Goal: Transaction & Acquisition: Purchase product/service

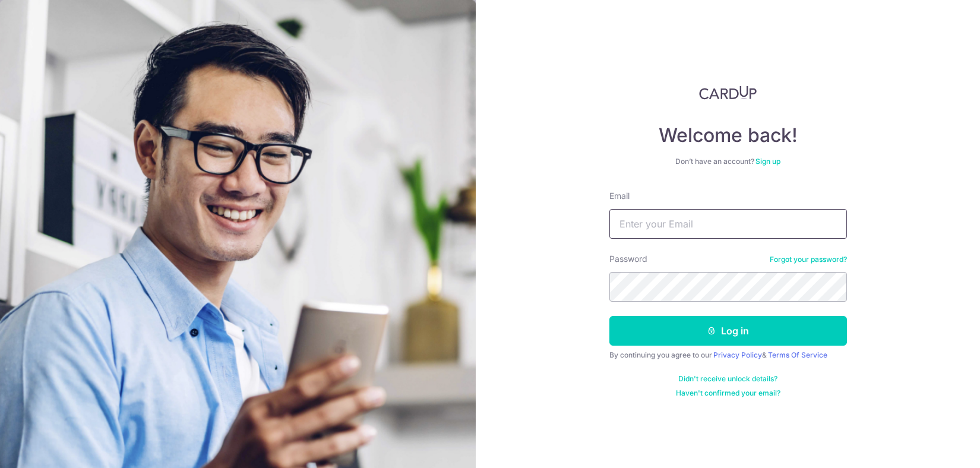
click at [665, 223] on input "Email" at bounding box center [727, 224] width 237 height 30
type input "[EMAIL_ADDRESS][DOMAIN_NAME]"
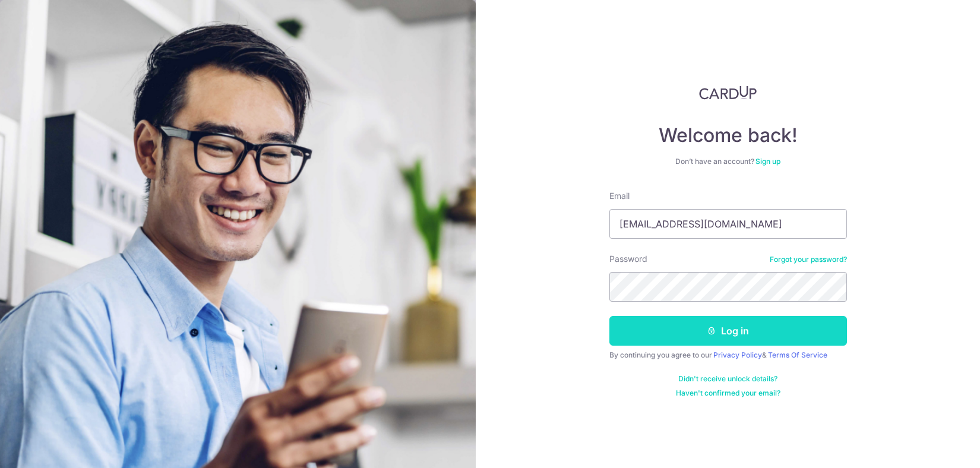
click at [745, 328] on button "Log in" at bounding box center [727, 331] width 237 height 30
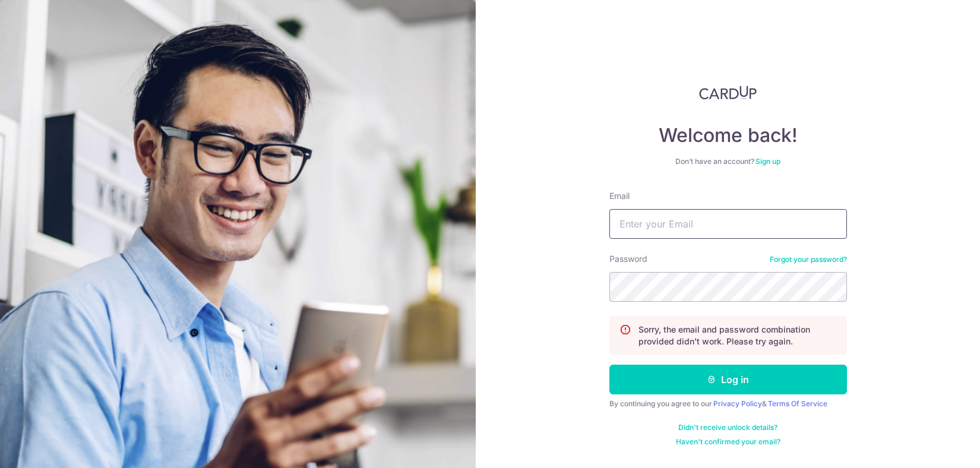
click at [651, 218] on input "Email" at bounding box center [727, 224] width 237 height 30
type input "[EMAIL_ADDRESS][DOMAIN_NAME]"
click at [609, 365] on button "Log in" at bounding box center [727, 380] width 237 height 30
click at [653, 224] on input "Email" at bounding box center [727, 224] width 237 height 30
type input "[EMAIL_ADDRESS][DOMAIN_NAME]"
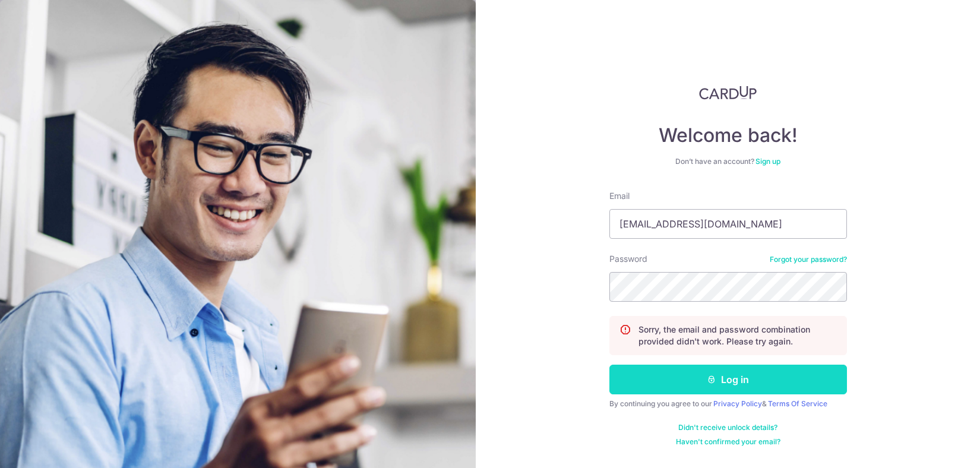
click at [702, 384] on button "Log in" at bounding box center [727, 380] width 237 height 30
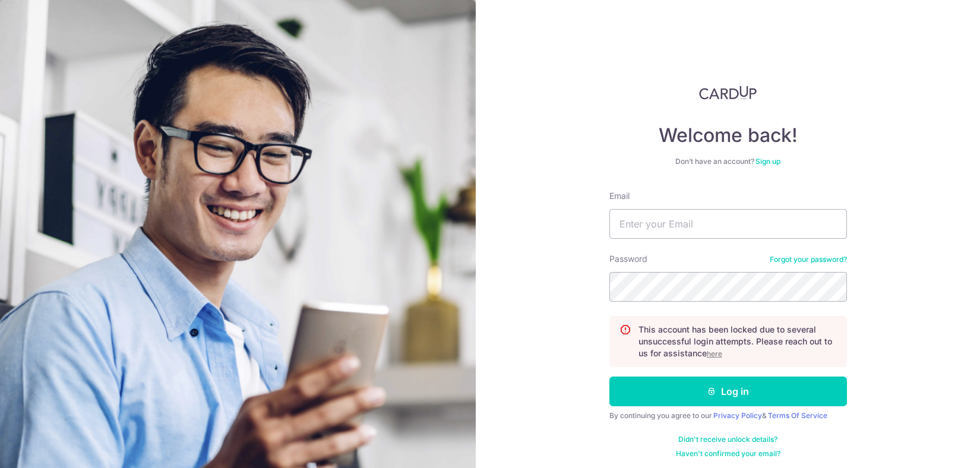
click at [718, 354] on u "here" at bounding box center [714, 353] width 15 height 9
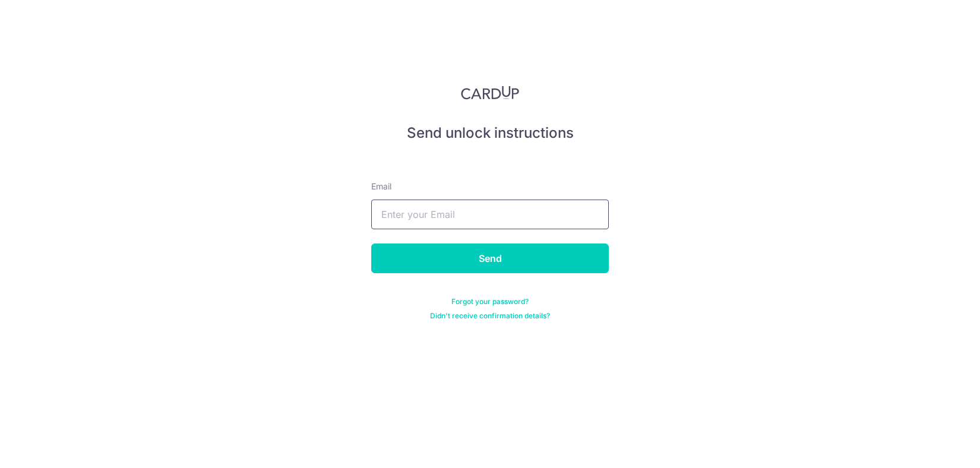
click at [396, 220] on input "text" at bounding box center [489, 214] width 237 height 30
type input "[EMAIL_ADDRESS][DOMAIN_NAME]"
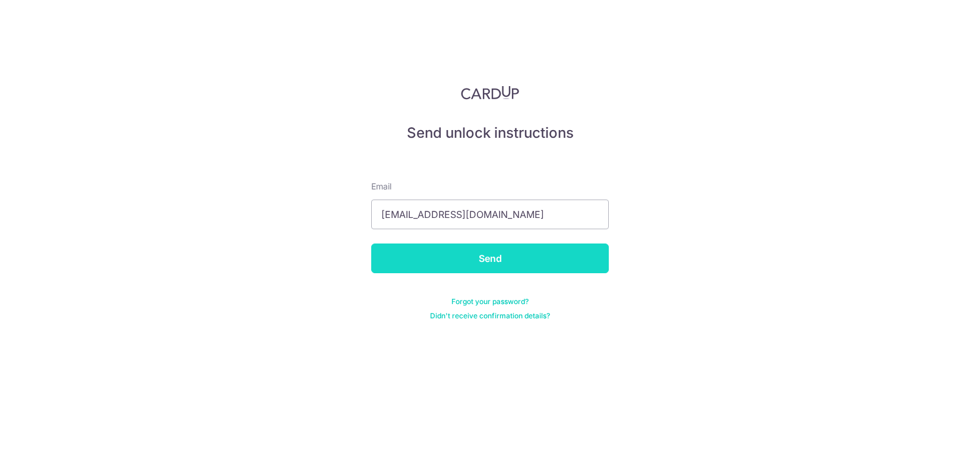
click at [511, 259] on input "Send" at bounding box center [489, 258] width 237 height 30
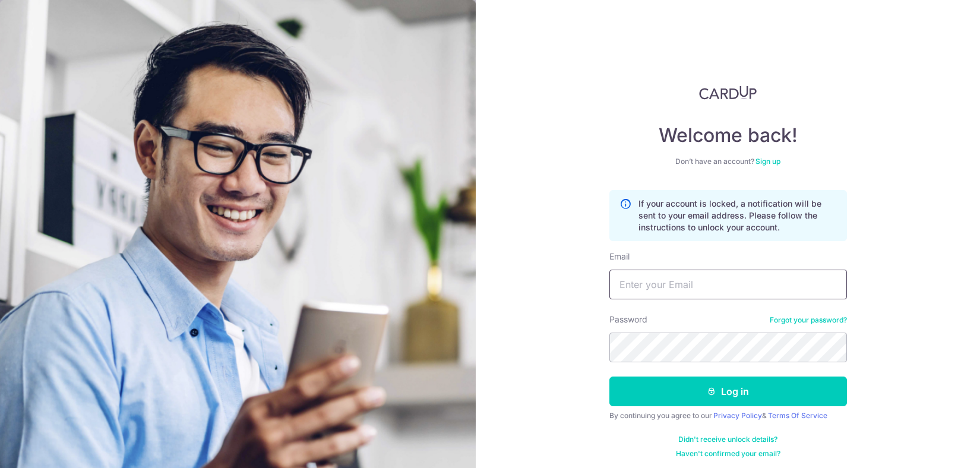
click at [661, 290] on input "Email" at bounding box center [727, 285] width 237 height 30
type input "nkloon88@gmail.com"
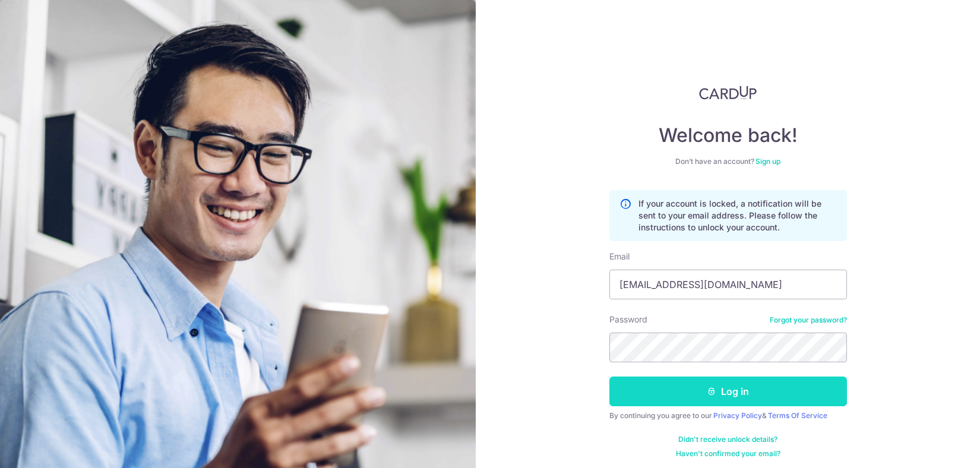
click at [742, 398] on button "Log in" at bounding box center [727, 391] width 237 height 30
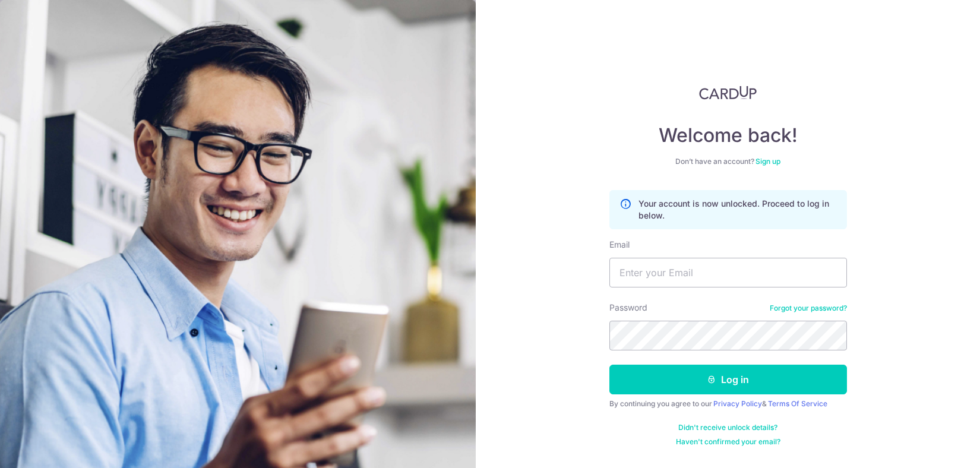
click at [806, 307] on link "Forgot your password?" at bounding box center [807, 307] width 77 height 9
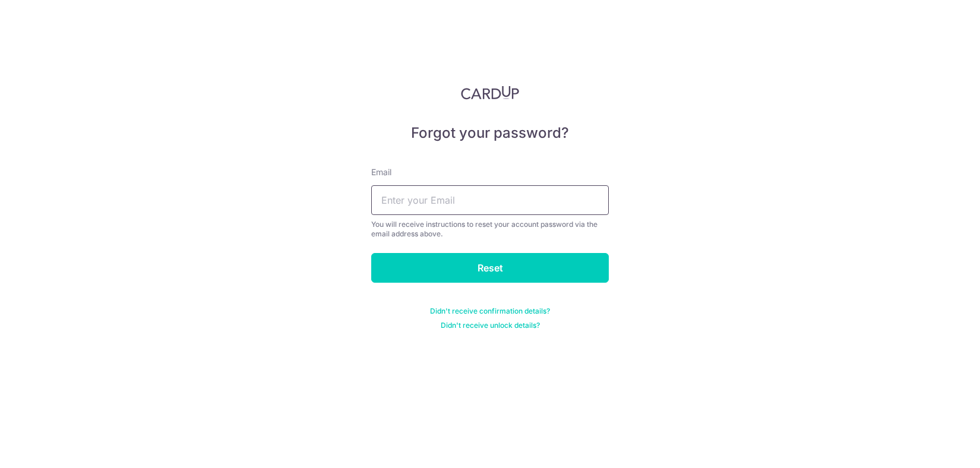
click at [410, 195] on input "text" at bounding box center [489, 200] width 237 height 30
type input "nkloon88@gmail.com"
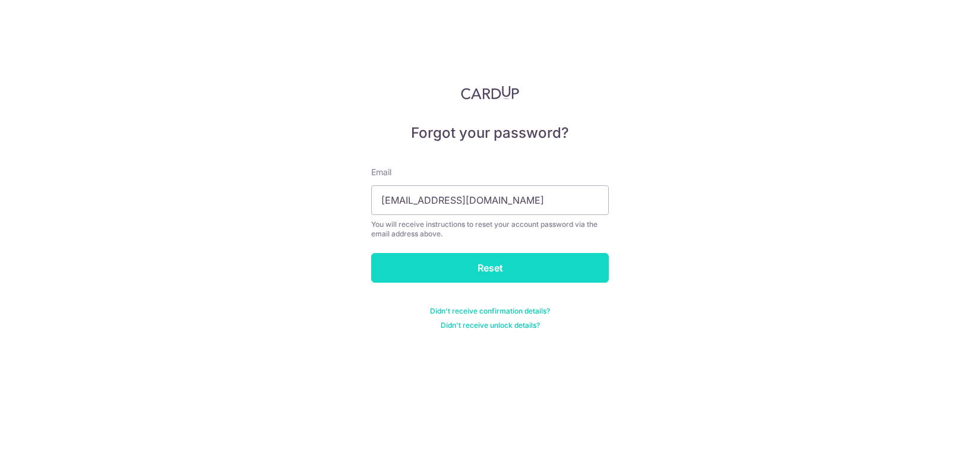
click at [483, 265] on input "Reset" at bounding box center [489, 268] width 237 height 30
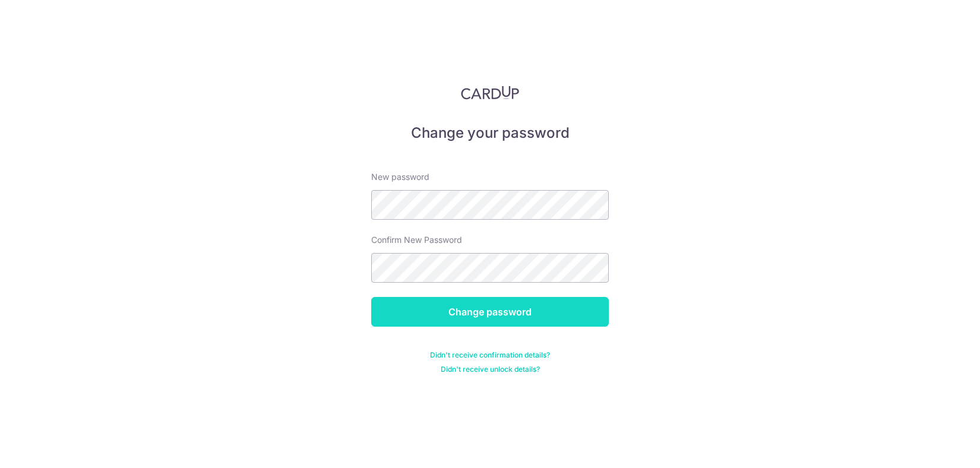
click at [512, 312] on input "Change password" at bounding box center [489, 312] width 237 height 30
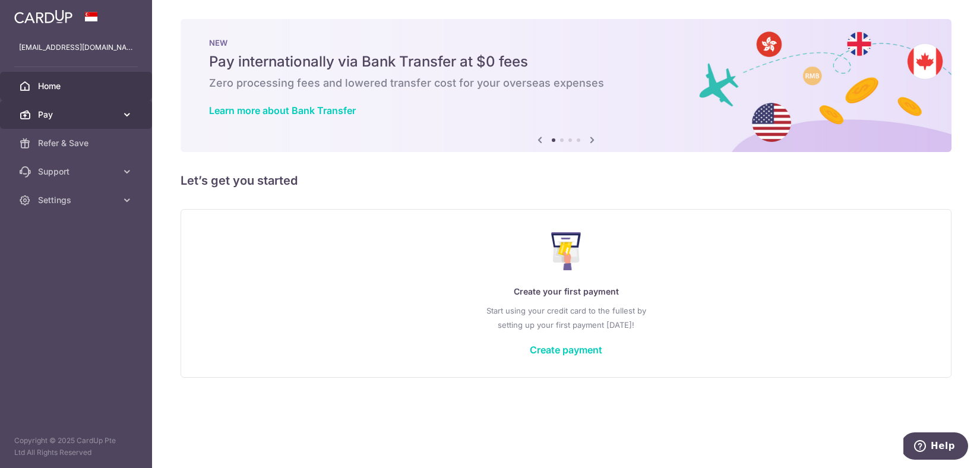
click at [114, 117] on span "Pay" at bounding box center [77, 115] width 78 height 12
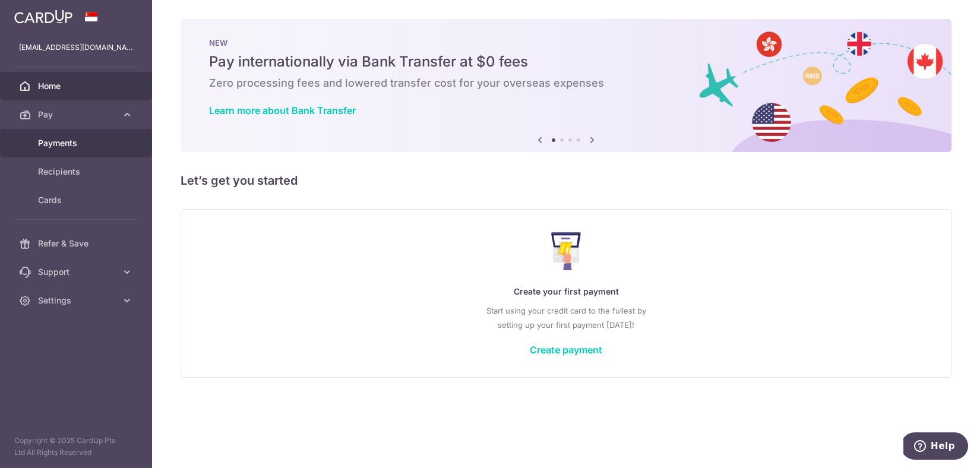
click at [80, 138] on span "Payments" at bounding box center [77, 143] width 78 height 12
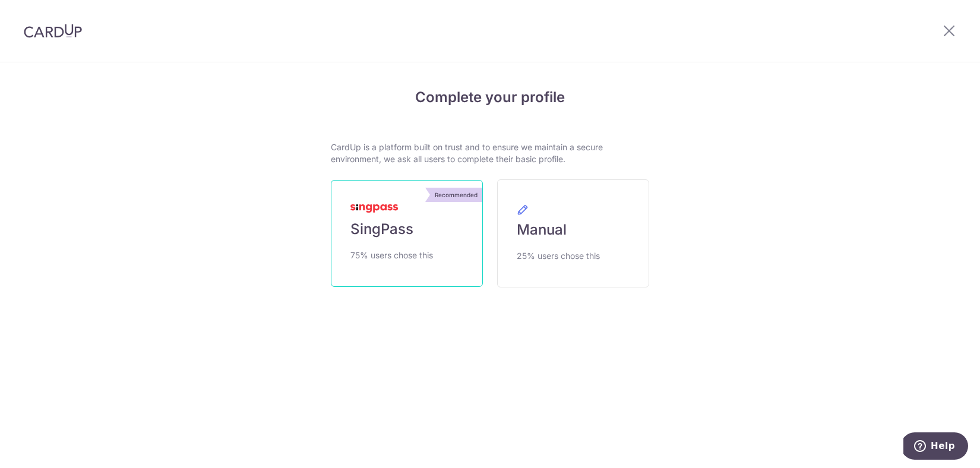
click at [411, 221] on span "SingPass" at bounding box center [381, 229] width 63 height 19
click at [410, 239] on link "Recommended SingPass 75% users chose this" at bounding box center [407, 233] width 152 height 107
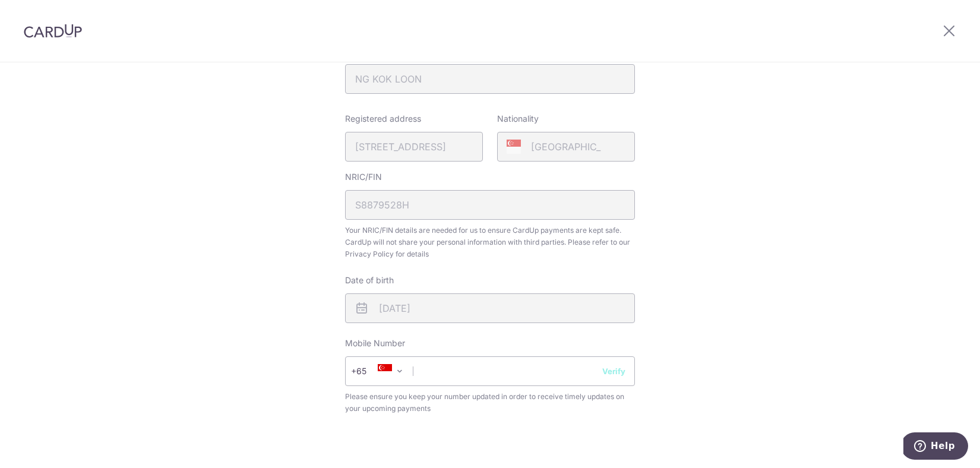
scroll to position [359, 0]
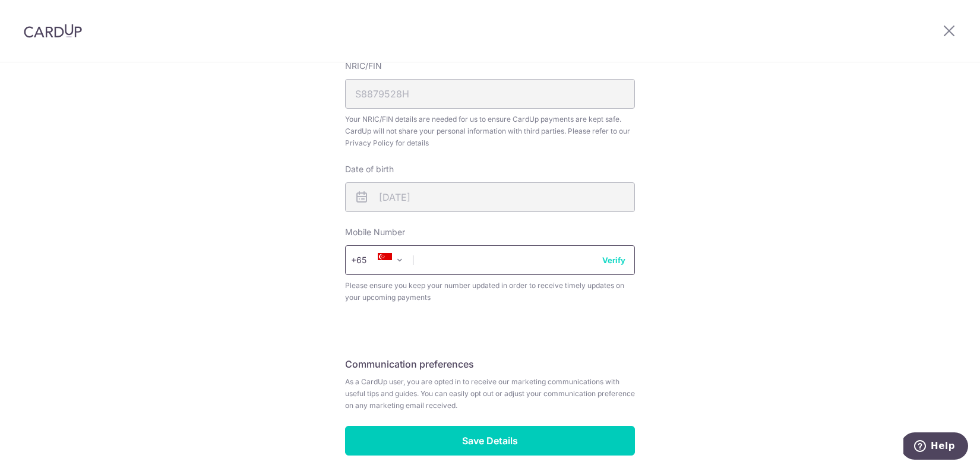
click at [467, 261] on input "text" at bounding box center [490, 260] width 290 height 30
type input "93203248"
click at [616, 259] on button "Verify" at bounding box center [613, 260] width 23 height 12
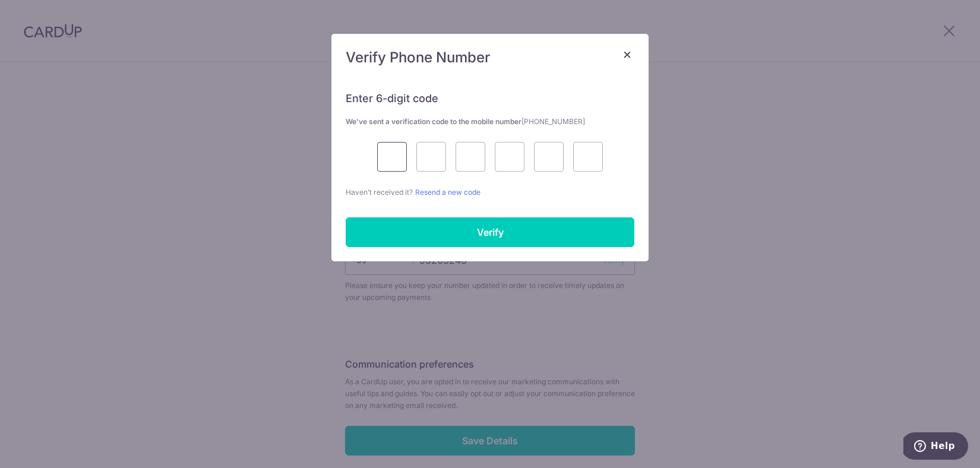
click at [394, 162] on input "text" at bounding box center [392, 157] width 30 height 30
type input "6"
type input "4"
type input "3"
type input "5"
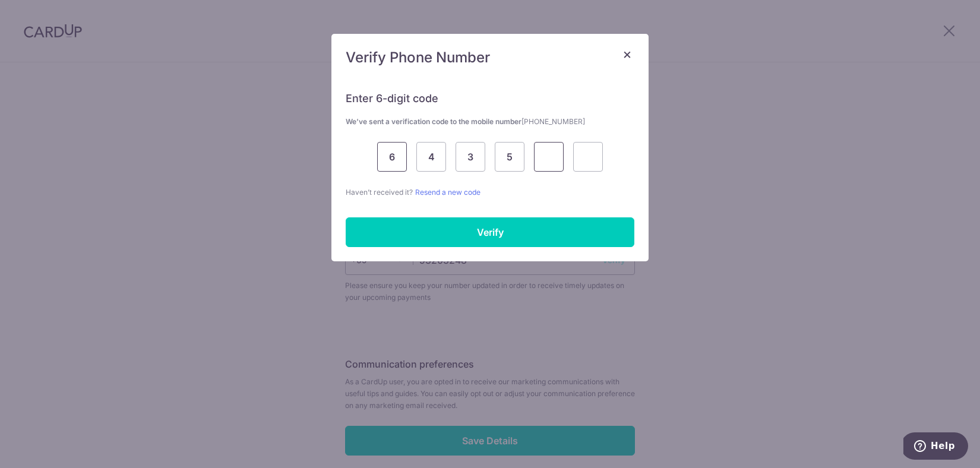
type input "0"
type input "4"
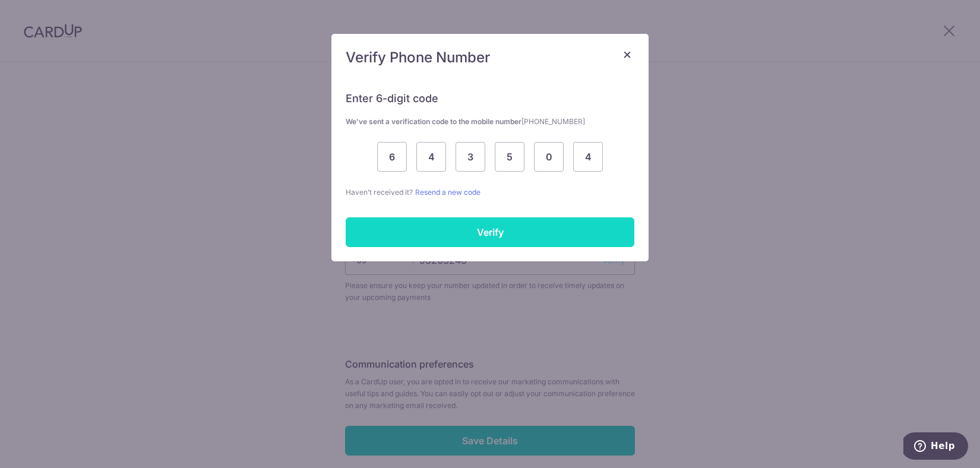
click at [480, 241] on input "Verify" at bounding box center [490, 232] width 289 height 30
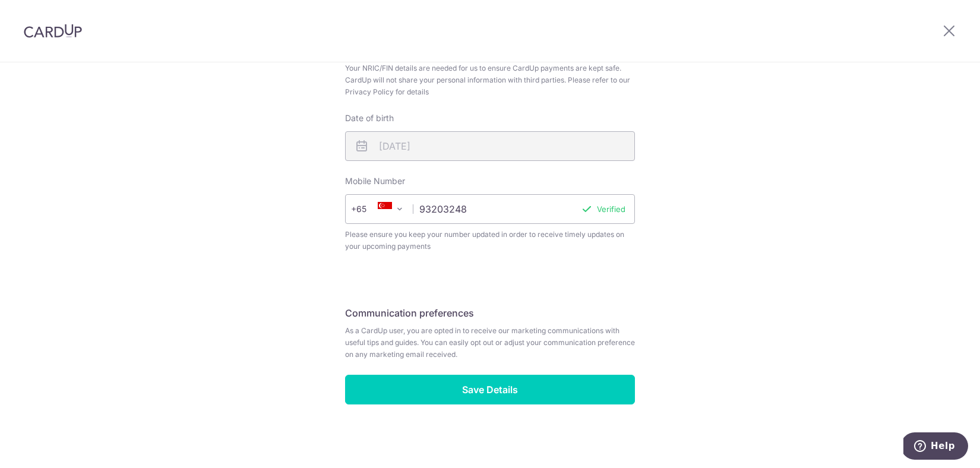
scroll to position [411, 0]
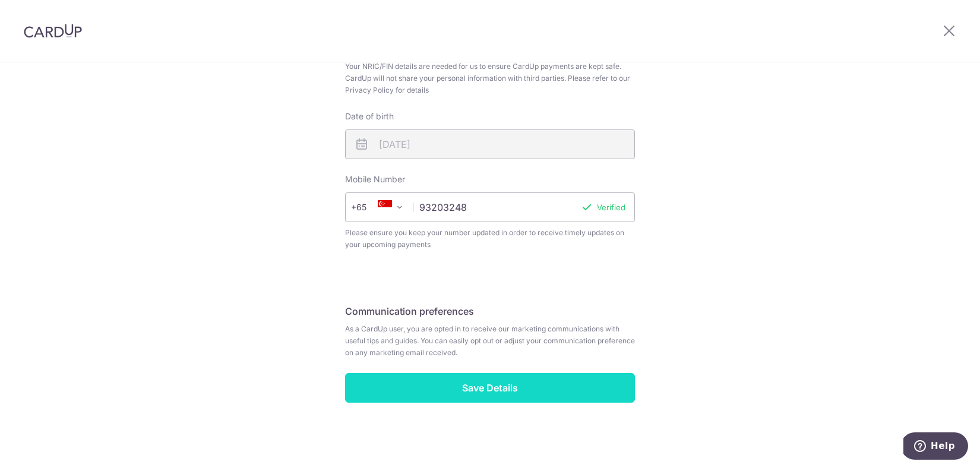
click at [469, 388] on input "Save Details" at bounding box center [490, 388] width 290 height 30
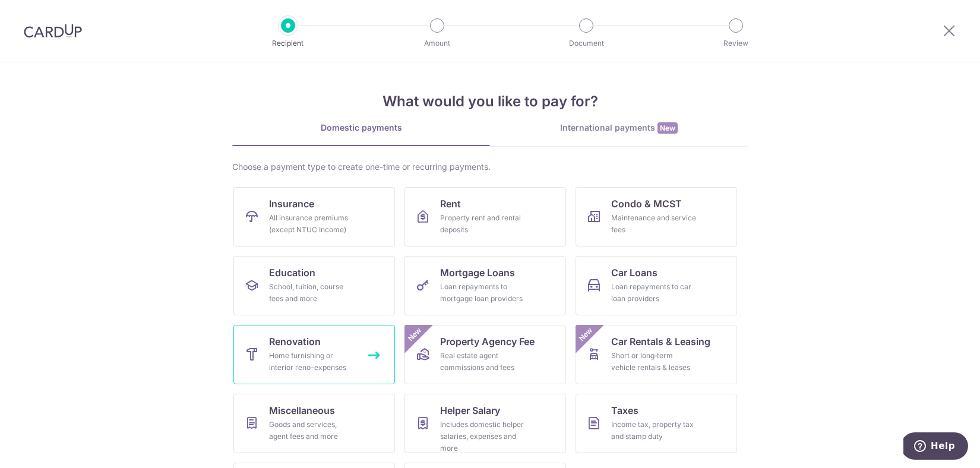
click at [324, 352] on div "Home furnishing or interior reno-expenses" at bounding box center [311, 362] width 85 height 24
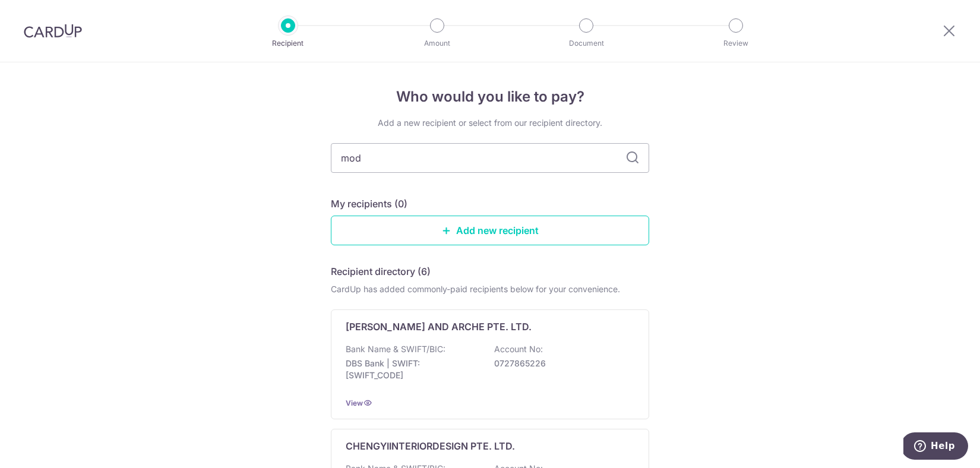
type input "moda"
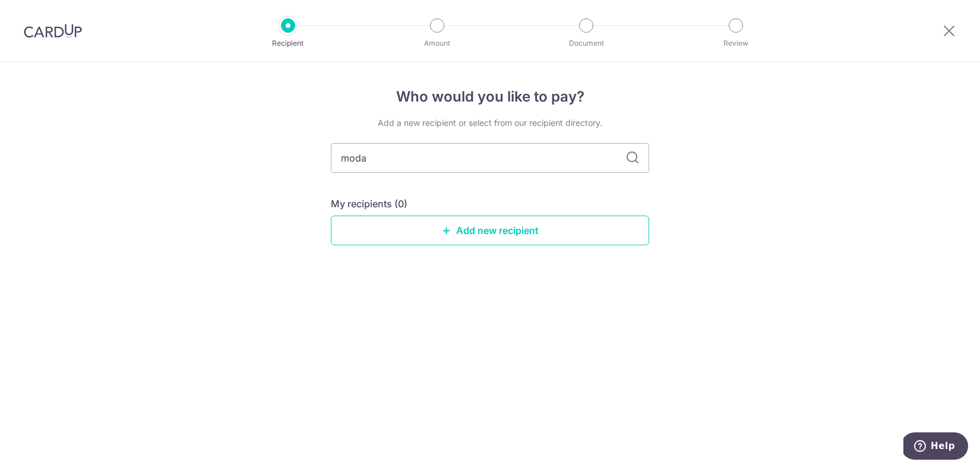
click at [638, 163] on icon at bounding box center [632, 158] width 14 height 14
click at [425, 160] on input "moda" at bounding box center [490, 158] width 318 height 30
type input "m"
type input "d"
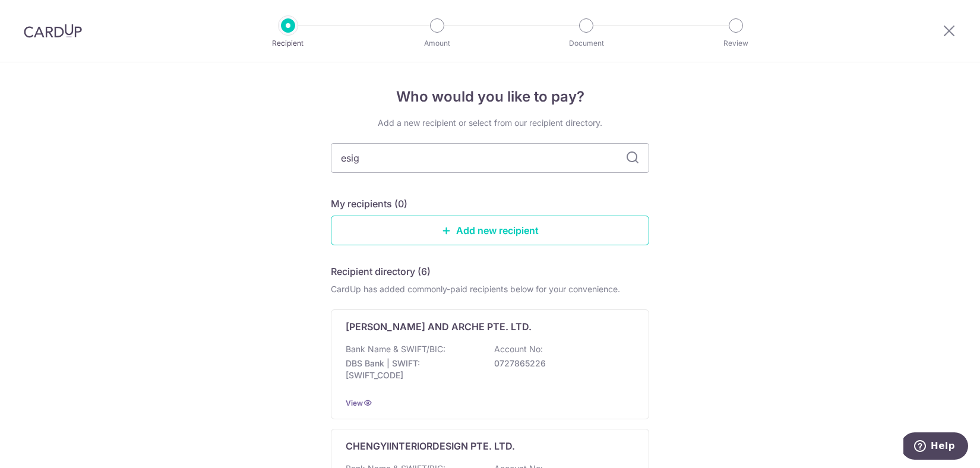
type input "esign"
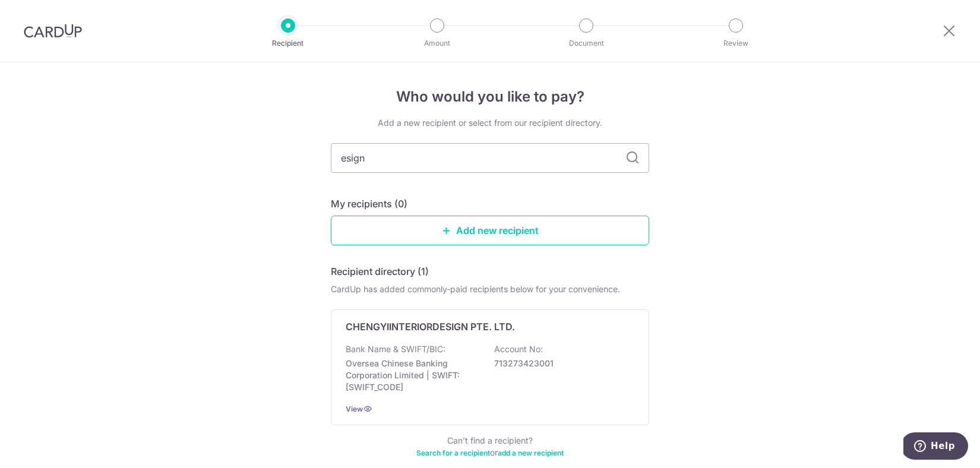
drag, startPoint x: 384, startPoint y: 153, endPoint x: 314, endPoint y: 156, distance: 69.5
click at [314, 156] on div "Who would you like to pay? Add a new recipient or select from our recipient dir…" at bounding box center [490, 295] width 980 height 466
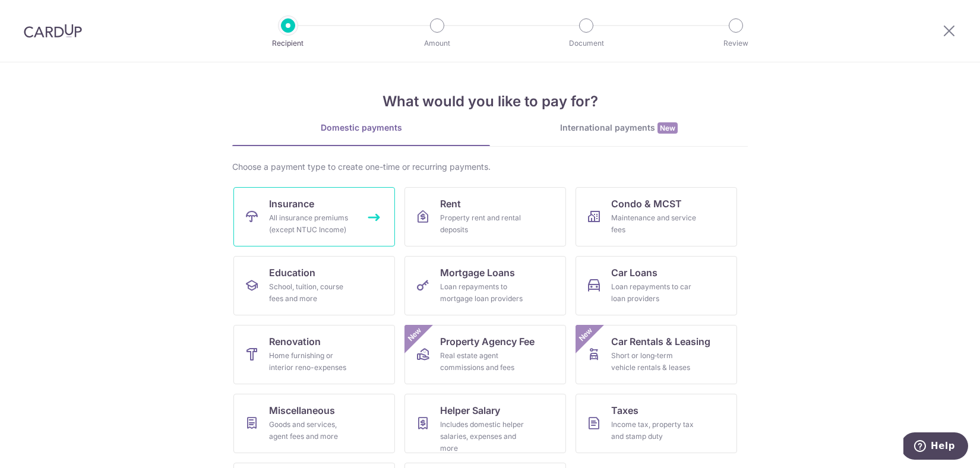
click at [329, 229] on div "All insurance premiums (except NTUC Income)" at bounding box center [311, 224] width 85 height 24
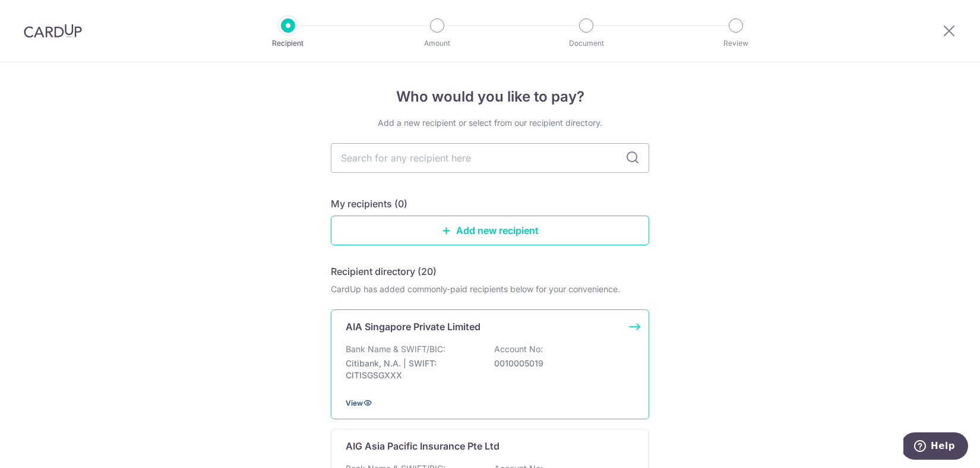
click at [363, 401] on icon at bounding box center [367, 402] width 9 height 9
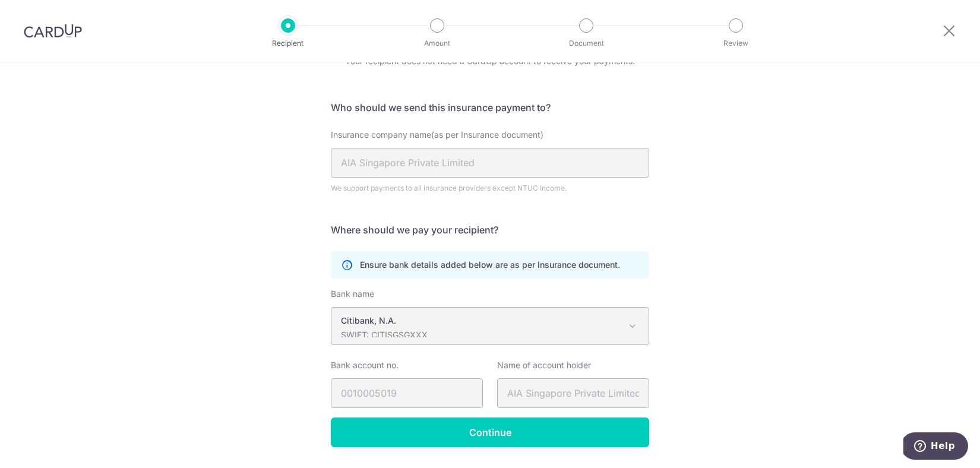
scroll to position [97, 0]
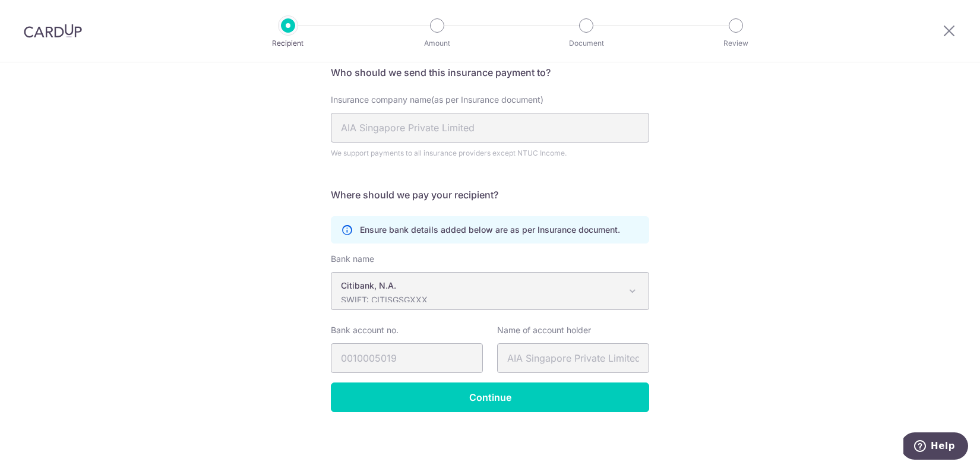
click at [479, 413] on div "Recipient Details Your recipient does not need a CardUp account to receive your…" at bounding box center [490, 217] width 980 height 502
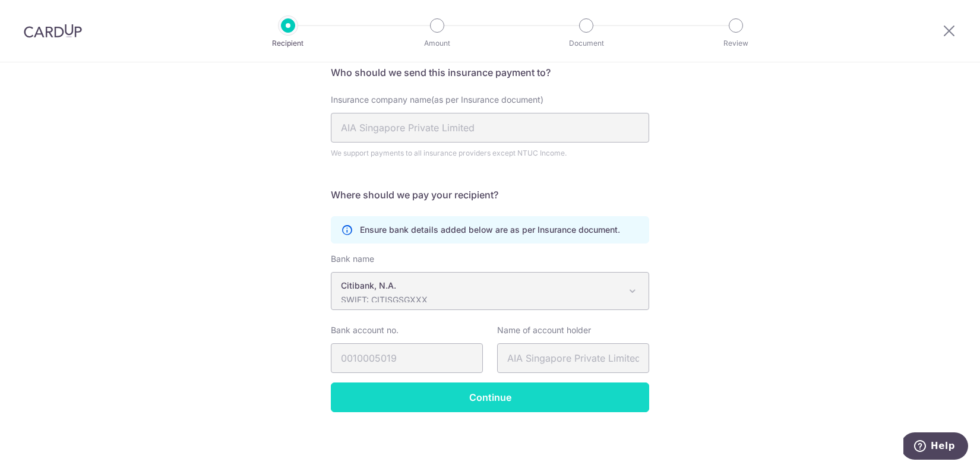
click at [486, 401] on input "Continue" at bounding box center [490, 397] width 318 height 30
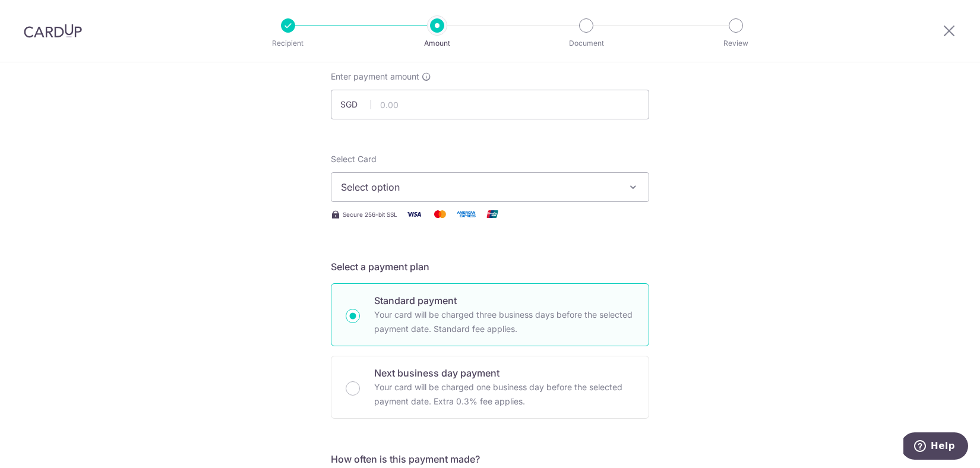
scroll to position [84, 0]
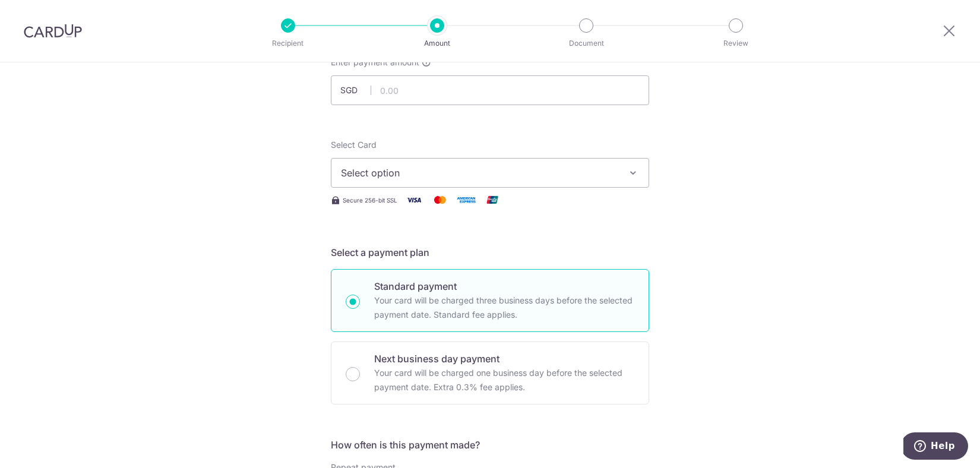
click at [556, 173] on span "Select option" at bounding box center [479, 173] width 277 height 14
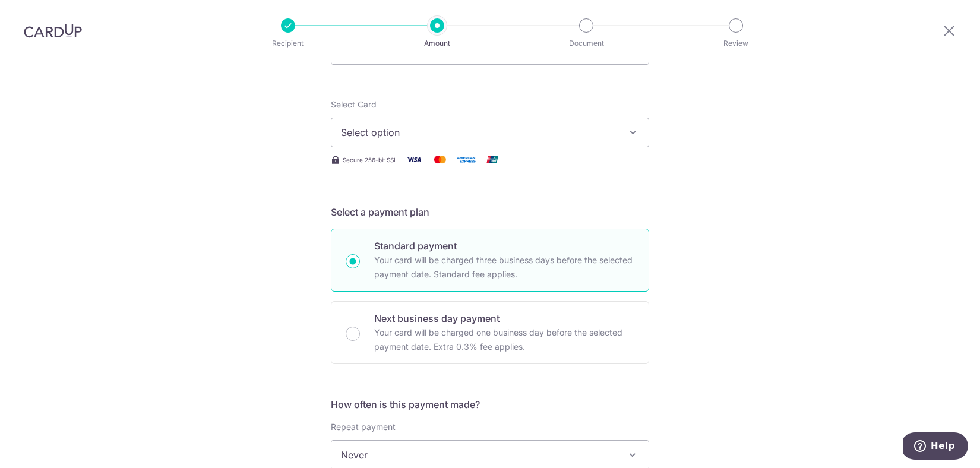
scroll to position [0, 0]
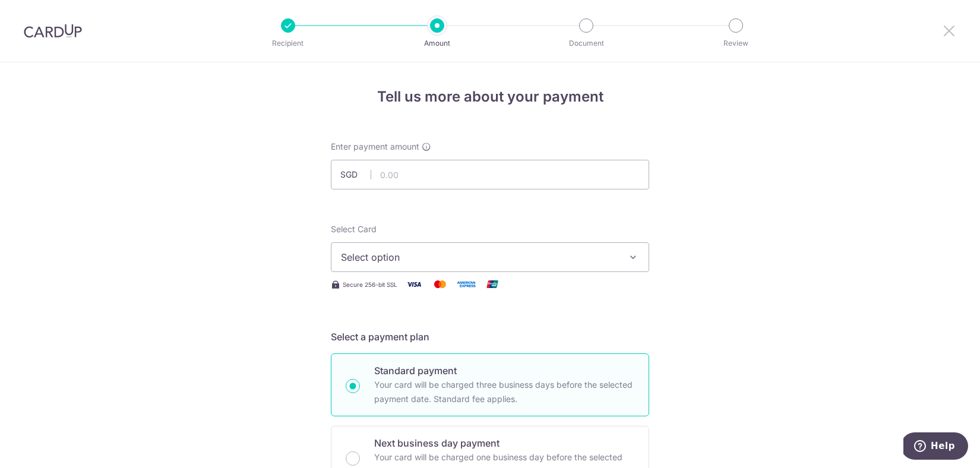
click at [947, 33] on icon at bounding box center [949, 30] width 14 height 15
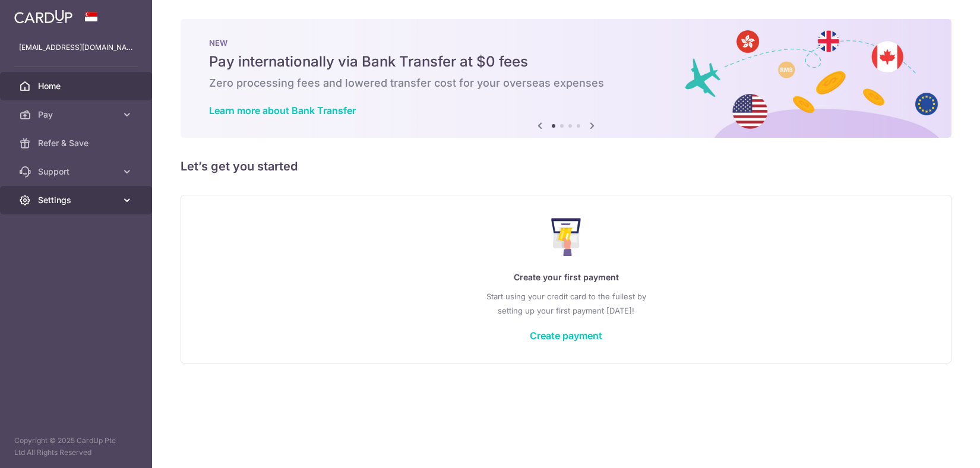
click at [94, 202] on span "Settings" at bounding box center [77, 200] width 78 height 12
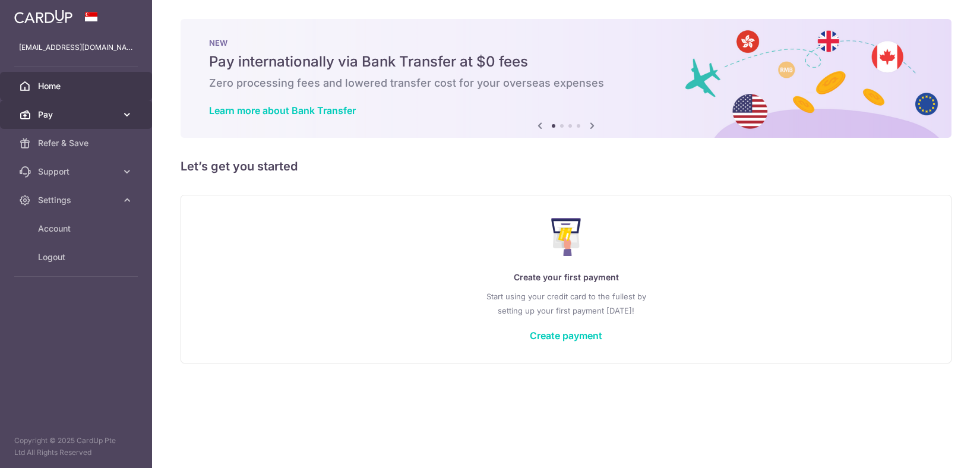
click at [120, 121] on link "Pay" at bounding box center [76, 114] width 152 height 28
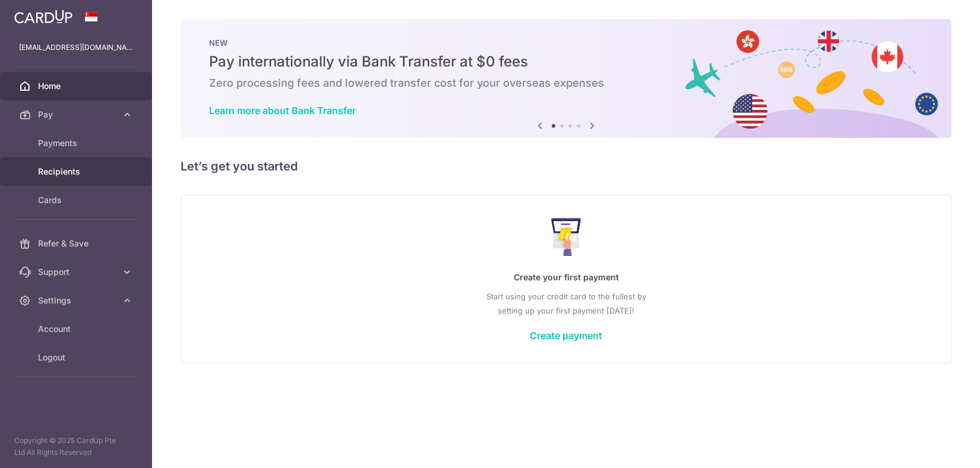
click at [50, 171] on span "Recipients" at bounding box center [77, 172] width 78 height 12
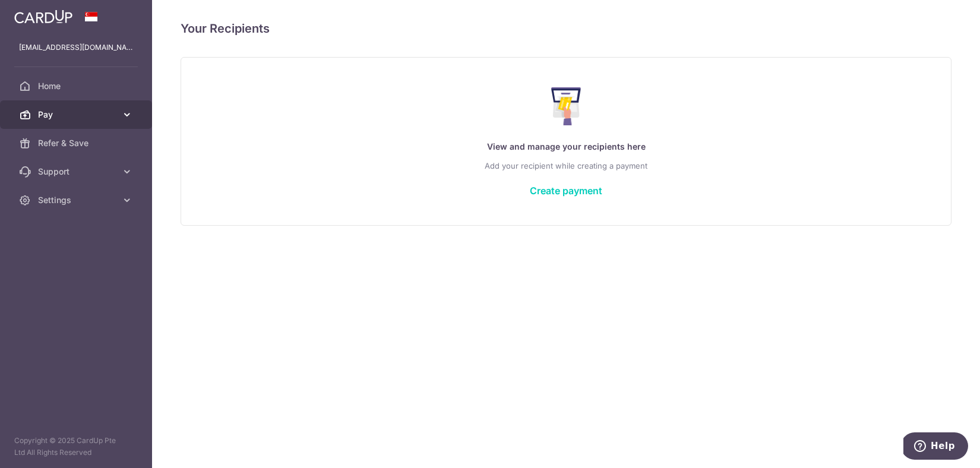
click at [113, 118] on span "Pay" at bounding box center [77, 115] width 78 height 12
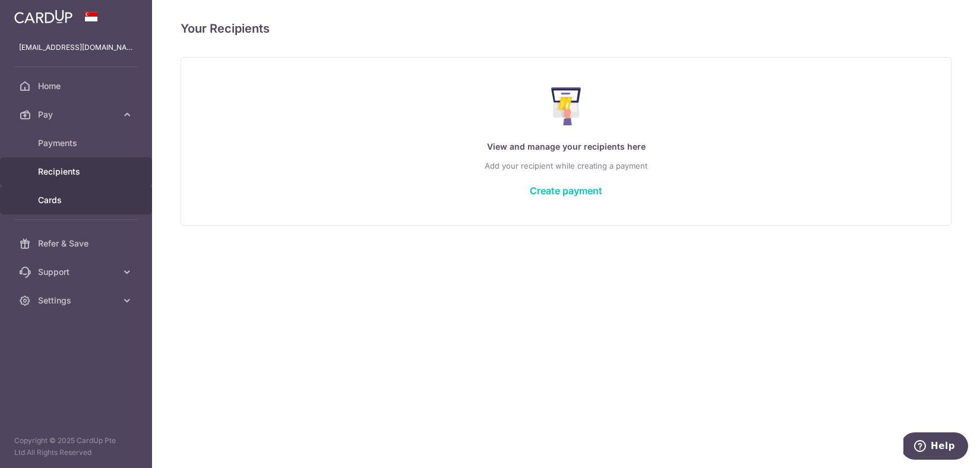
click at [62, 198] on span "Cards" at bounding box center [77, 200] width 78 height 12
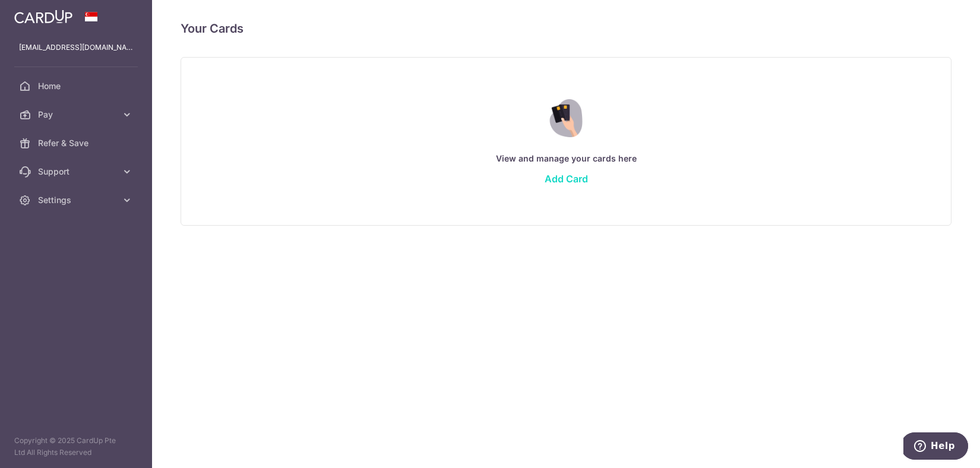
click at [574, 184] on link "Add Card" at bounding box center [565, 179] width 43 height 12
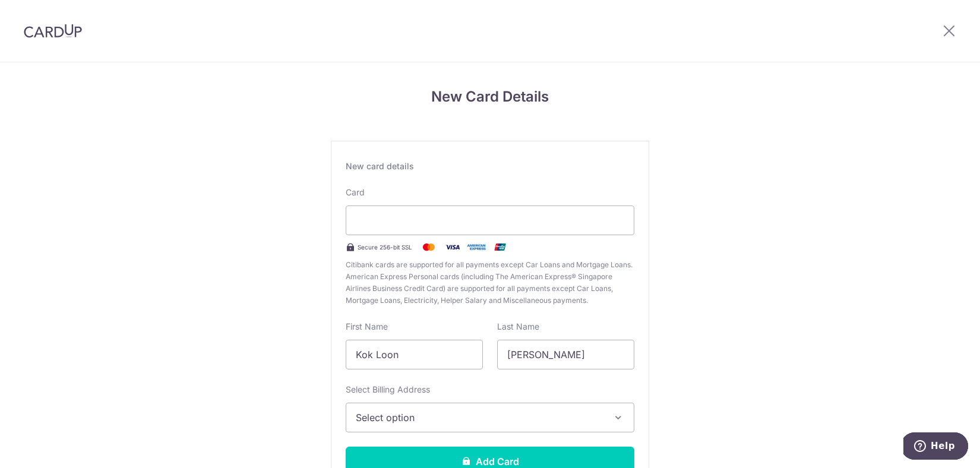
click at [778, 271] on div "New Card Details New card details Card Secure 256-bit SSL Citibank cards are su…" at bounding box center [490, 311] width 980 height 499
click at [441, 227] on div at bounding box center [490, 220] width 289 height 30
click at [740, 265] on div "New Card Details New card details Card Secure 256-bit SSL Citibank cards are su…" at bounding box center [490, 311] width 980 height 499
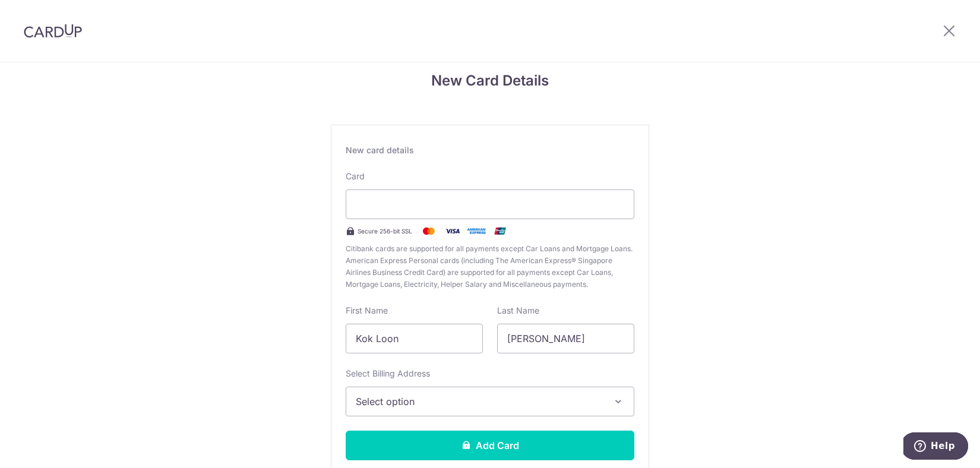
scroll to position [26, 0]
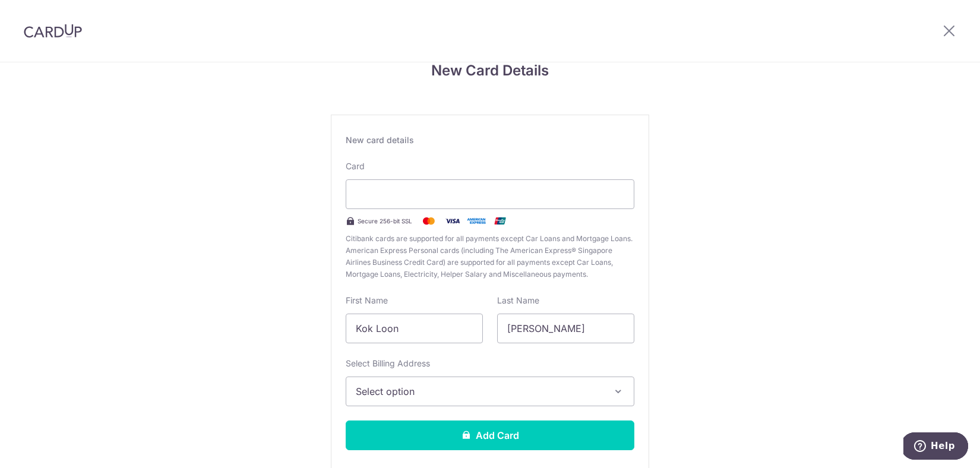
click at [607, 391] on button "Select option" at bounding box center [490, 391] width 289 height 30
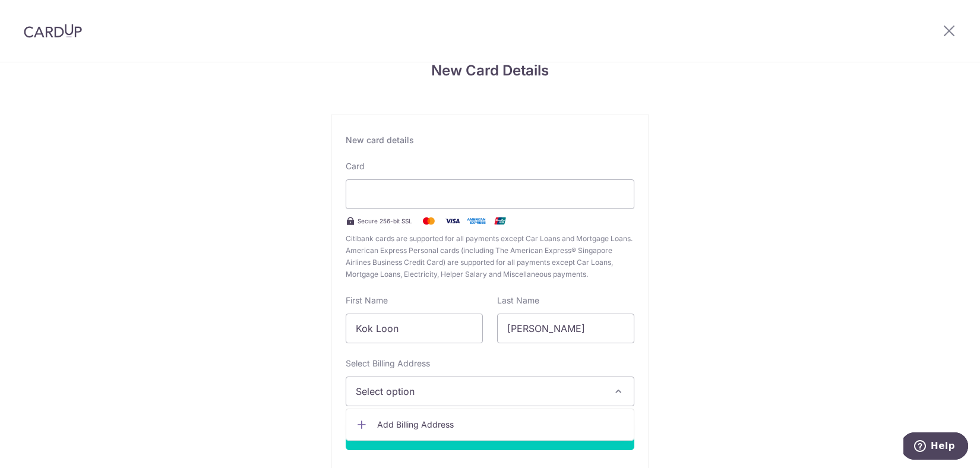
click at [411, 425] on span "Add Billing Address" at bounding box center [500, 425] width 247 height 12
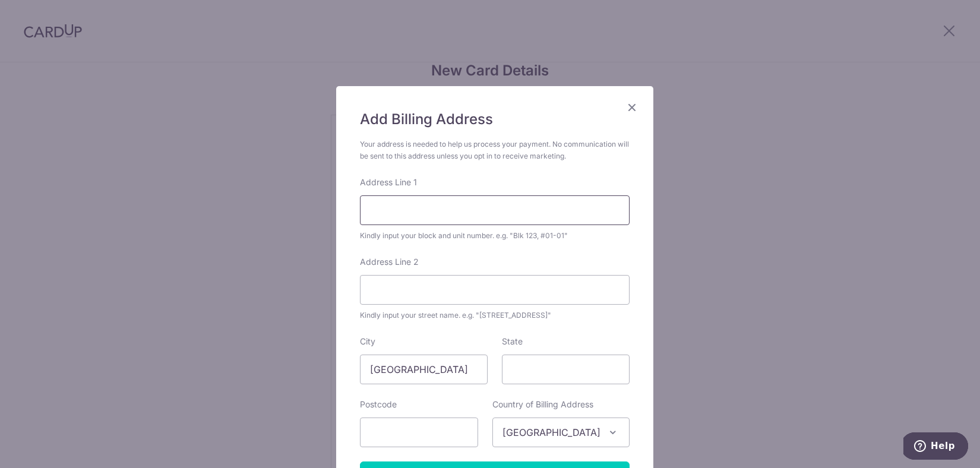
click at [436, 215] on input "Address Line 1" at bounding box center [495, 210] width 270 height 30
click at [680, 237] on div "Add Billing Address Your address is needed to help us process your payment. No …" at bounding box center [490, 234] width 980 height 468
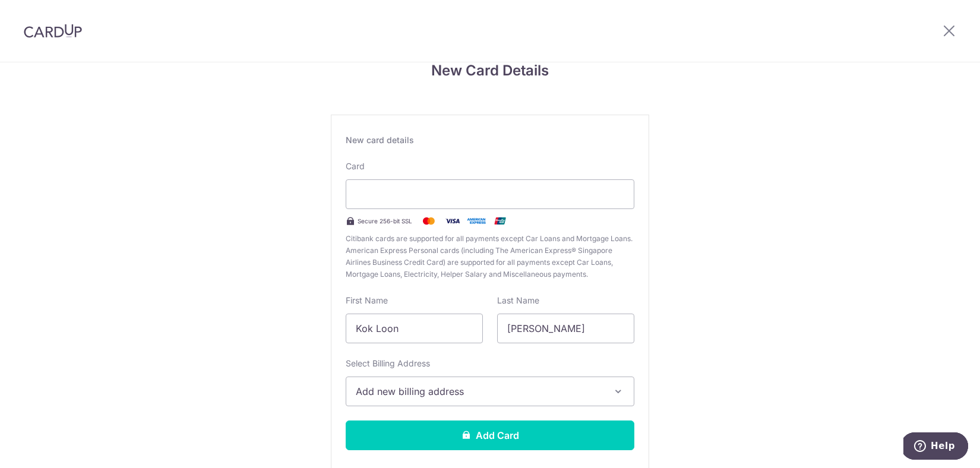
click at [420, 389] on span "Add new billing address" at bounding box center [479, 391] width 247 height 14
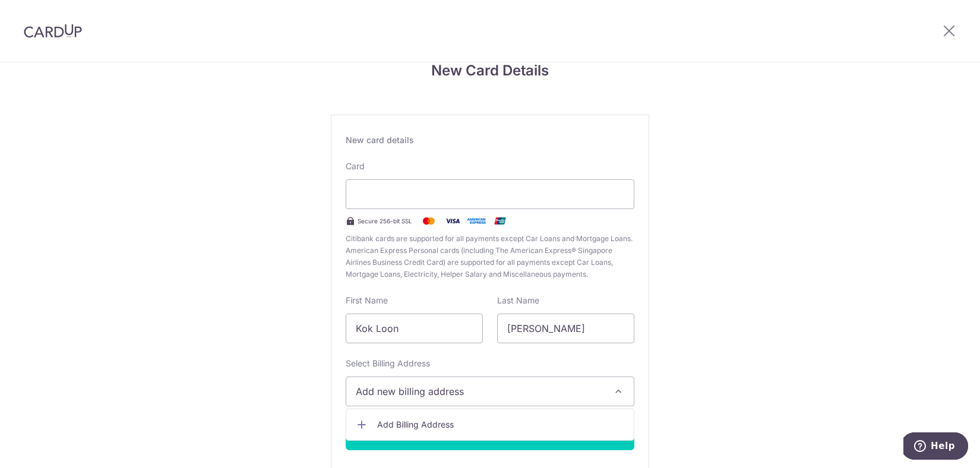
click at [394, 425] on span "Add Billing Address" at bounding box center [500, 425] width 247 height 12
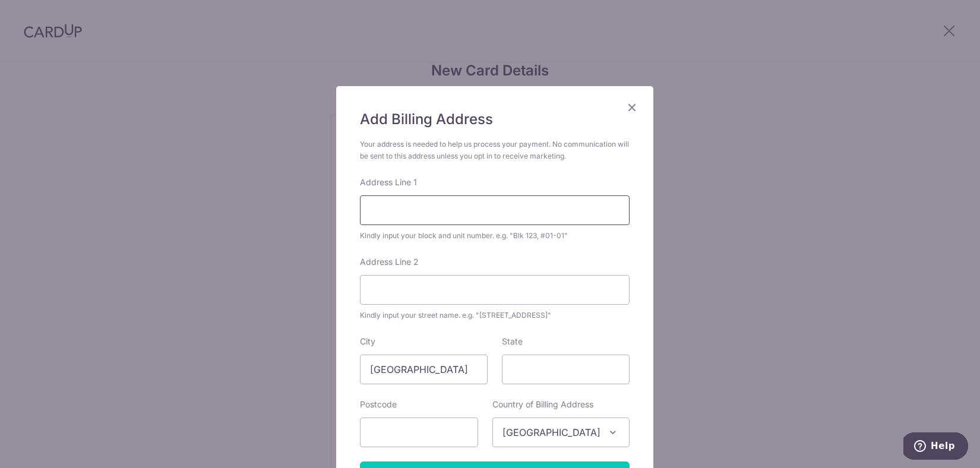
click at [435, 206] on input "Address Line 1" at bounding box center [495, 210] width 270 height 30
type input "Blk 309, #08-1497"
click at [420, 289] on input "Address Line 2" at bounding box center [495, 290] width 270 height 30
type input "Ang [STREET_ADDRESS]"
click at [522, 375] on input "State" at bounding box center [566, 369] width 128 height 30
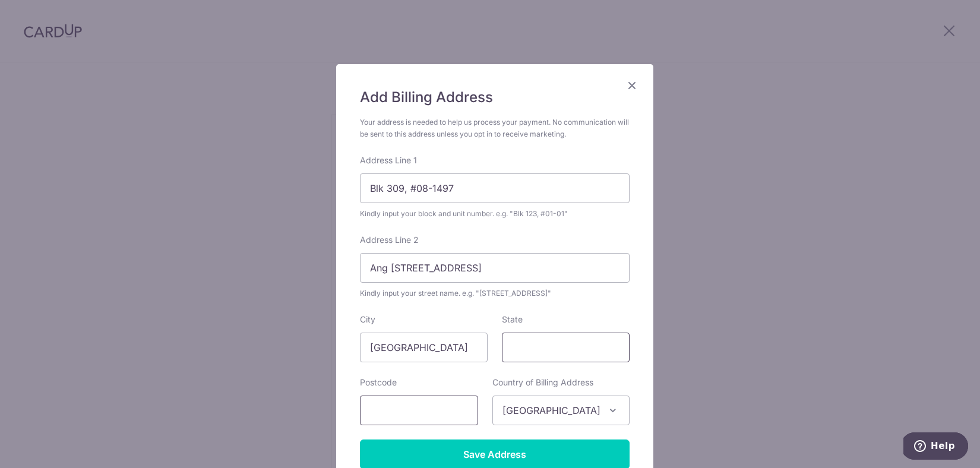
scroll to position [23, 0]
click at [404, 415] on input "text" at bounding box center [419, 410] width 118 height 30
type input "560319"
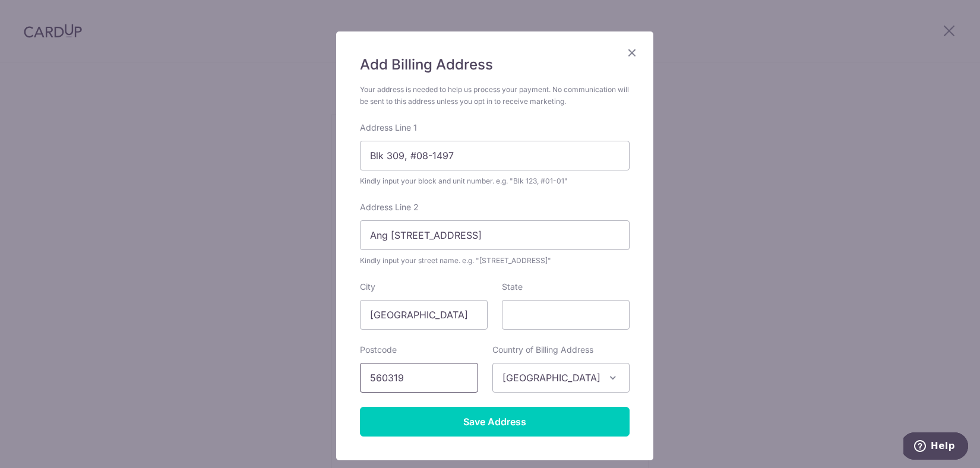
scroll to position [125, 0]
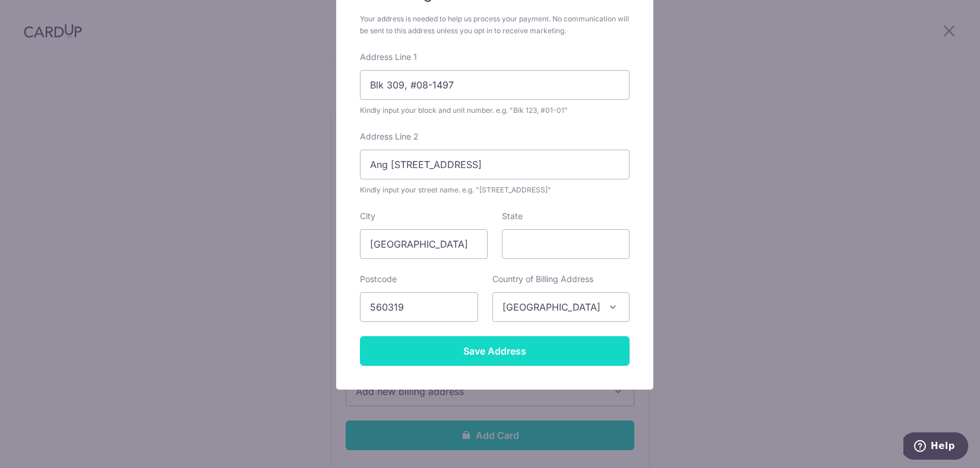
click at [490, 356] on input "Save Address" at bounding box center [495, 351] width 270 height 30
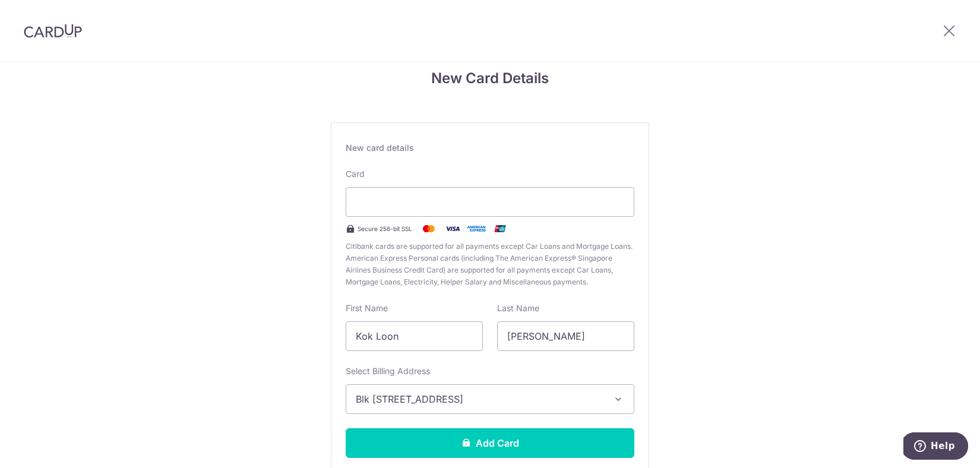
scroll to position [18, 0]
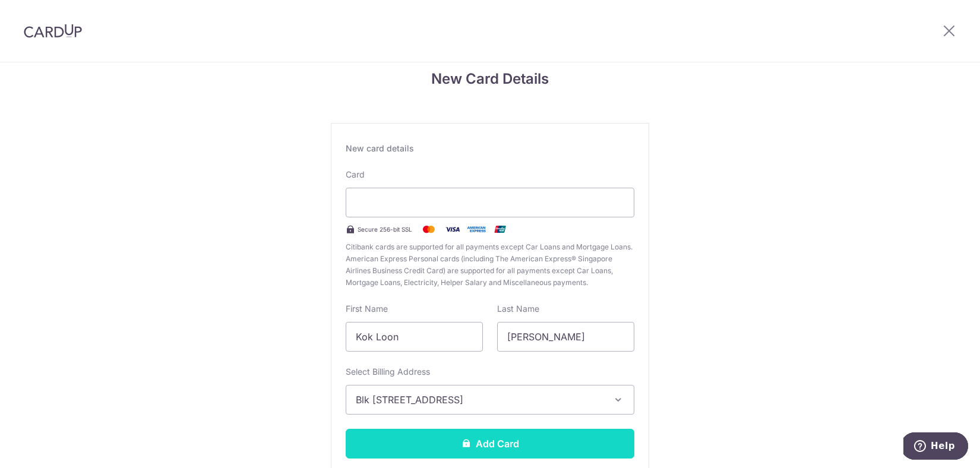
click at [480, 448] on button "Add Card" at bounding box center [490, 444] width 289 height 30
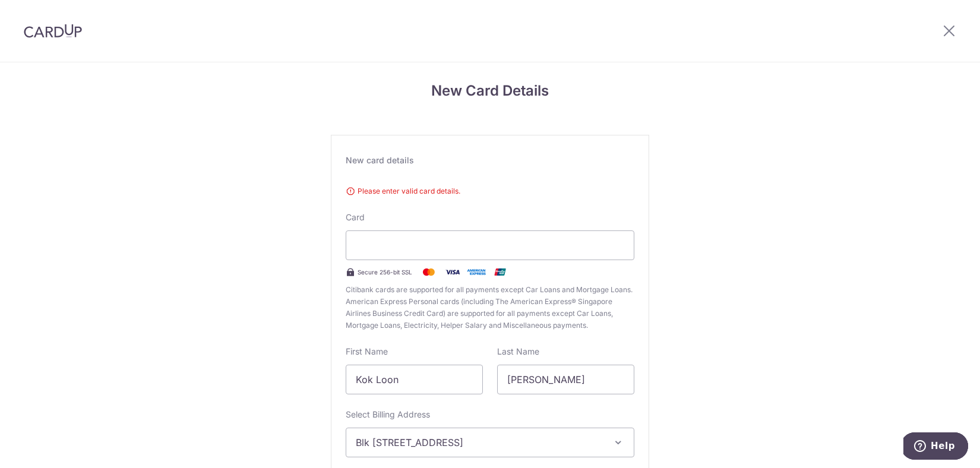
scroll to position [2, 0]
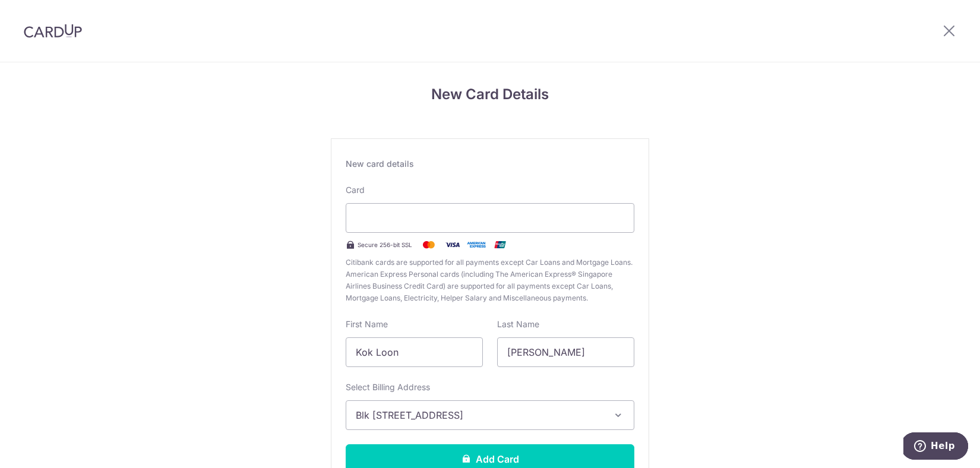
click at [755, 205] on div "New Card Details New card details Please enter valid card details. Card Secure …" at bounding box center [490, 309] width 980 height 499
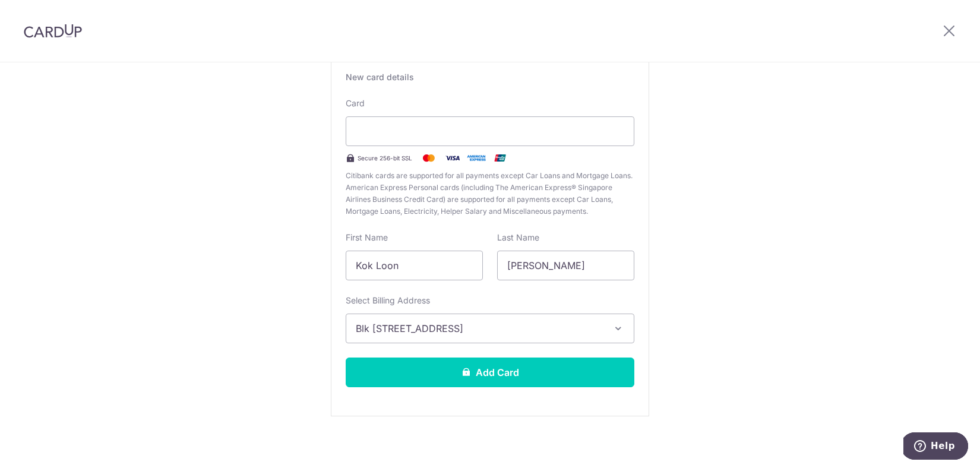
scroll to position [93, 0]
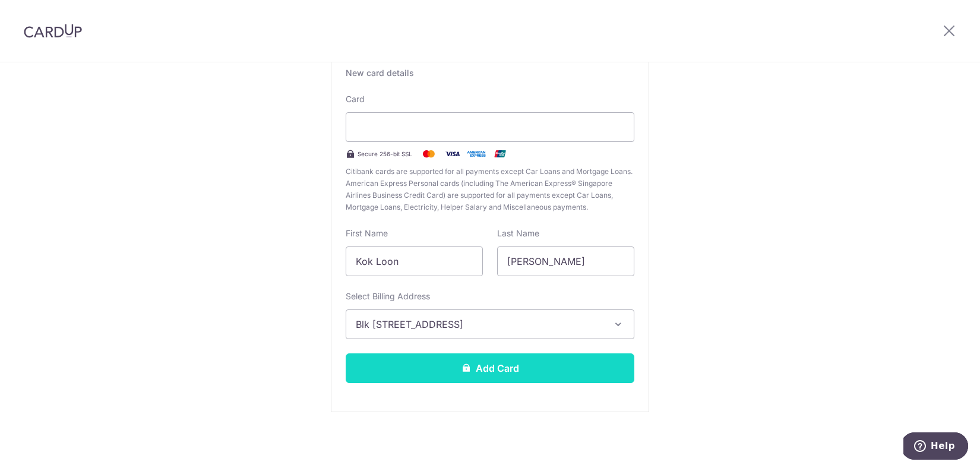
click at [476, 362] on button "Add Card" at bounding box center [490, 368] width 289 height 30
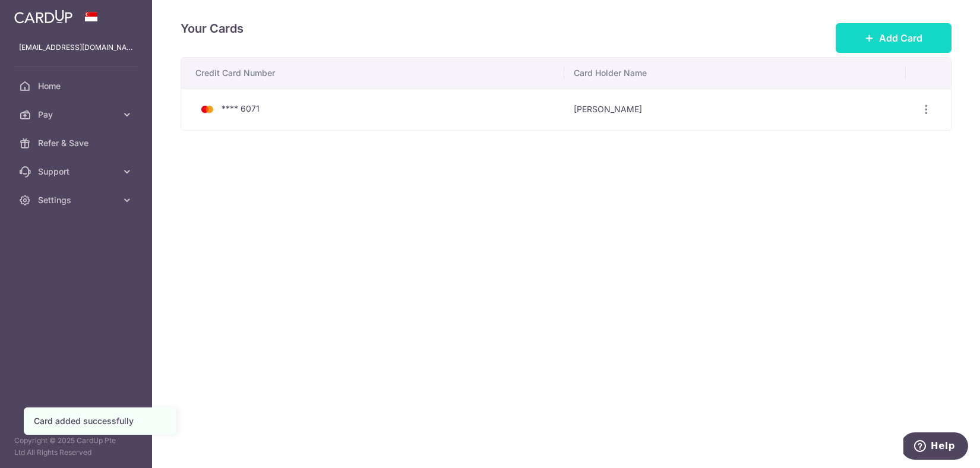
click at [867, 32] on button "Add Card" at bounding box center [893, 38] width 116 height 30
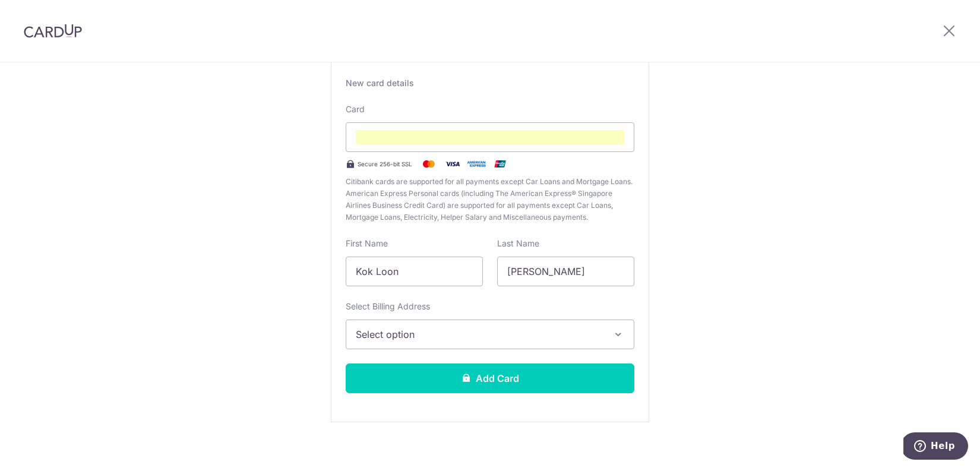
scroll to position [93, 0]
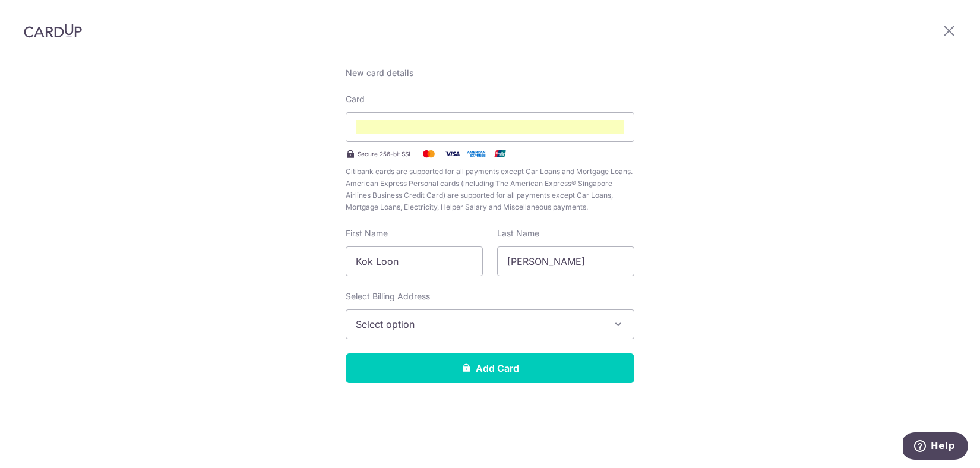
click at [455, 324] on span "Select option" at bounding box center [479, 324] width 247 height 14
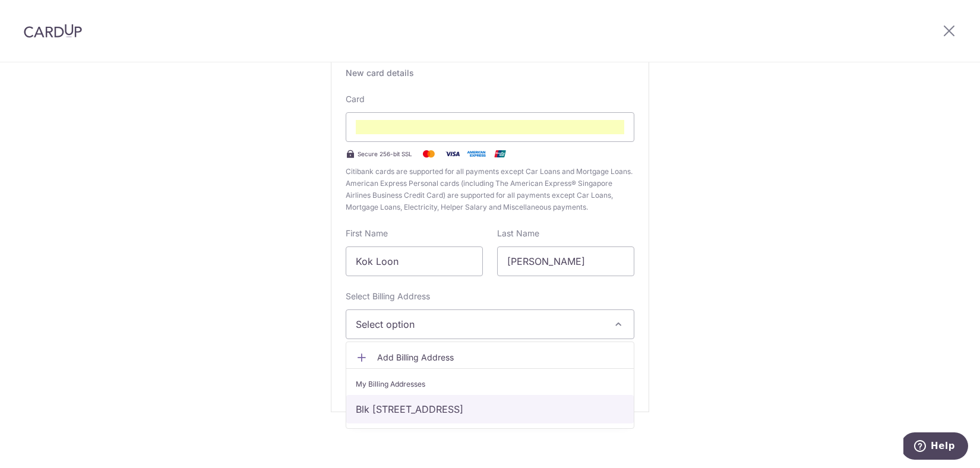
click at [399, 415] on link "Blk [STREET_ADDRESS]" at bounding box center [489, 409] width 287 height 28
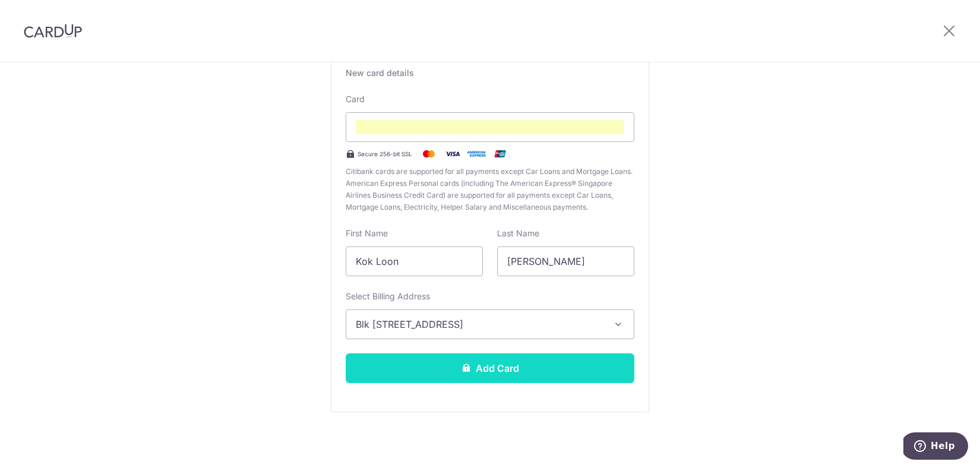
click at [489, 370] on button "Add Card" at bounding box center [490, 368] width 289 height 30
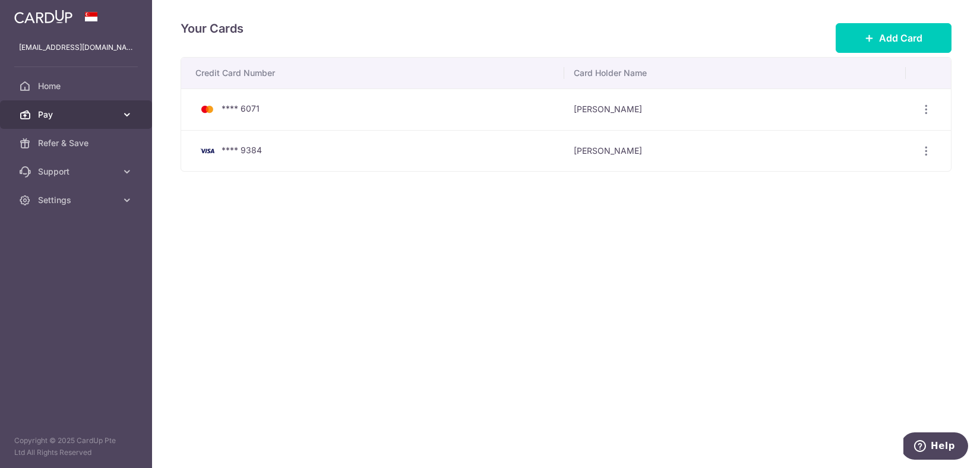
click at [104, 111] on span "Pay" at bounding box center [77, 115] width 78 height 12
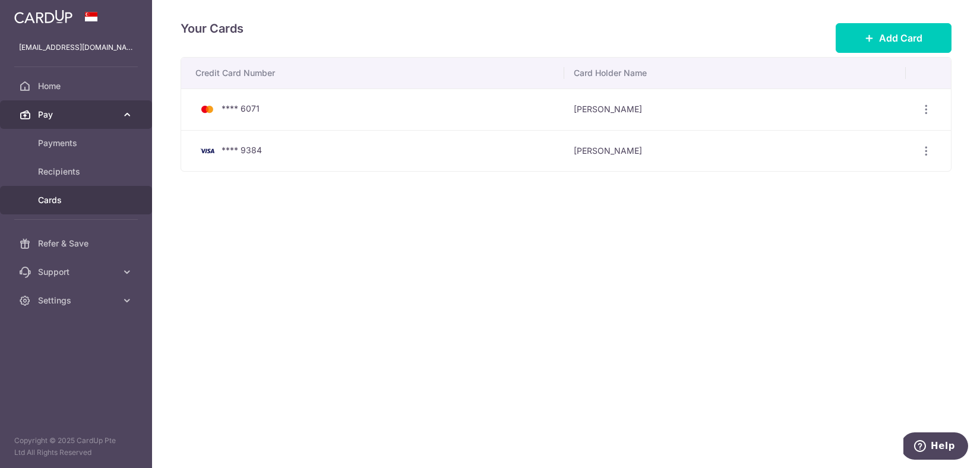
click at [104, 111] on span "Pay" at bounding box center [77, 115] width 78 height 12
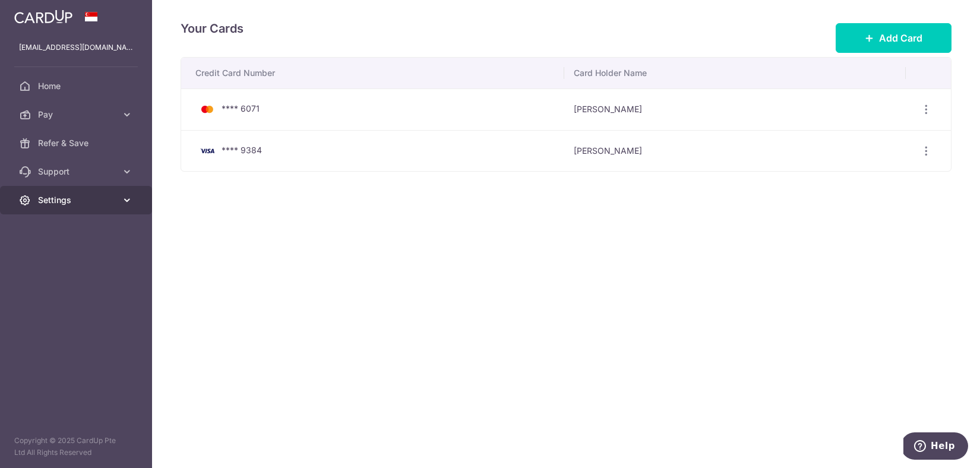
click at [112, 200] on span "Settings" at bounding box center [77, 200] width 78 height 12
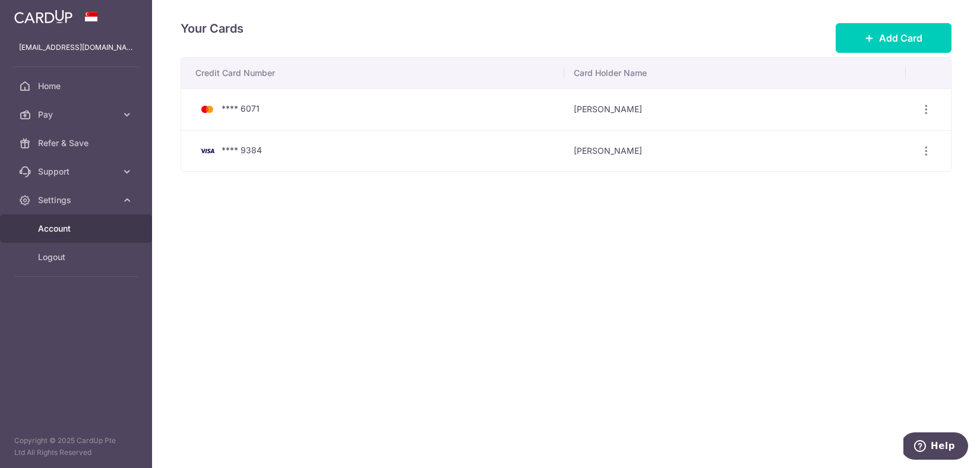
click at [58, 232] on span "Account" at bounding box center [77, 229] width 78 height 12
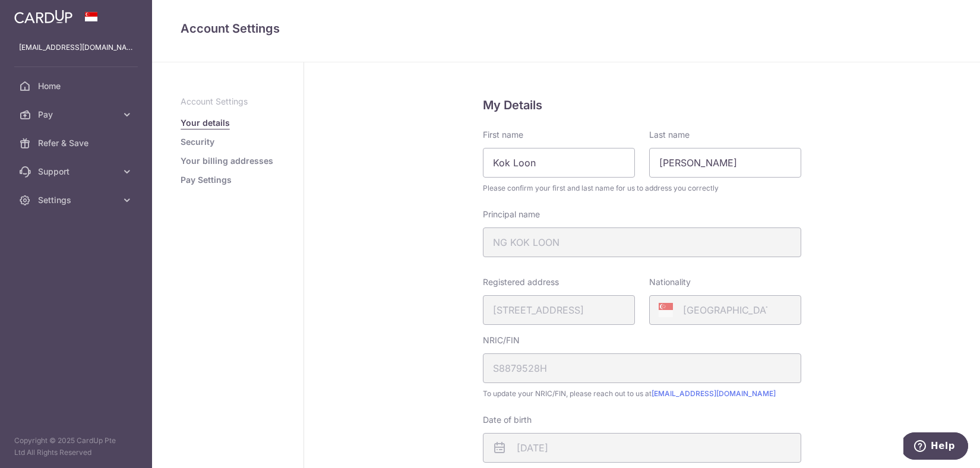
click at [200, 170] on ul "Account Settings Your details Security Your billing addresses Pay Settings" at bounding box center [227, 141] width 94 height 90
click at [194, 178] on link "Pay Settings" at bounding box center [205, 180] width 51 height 12
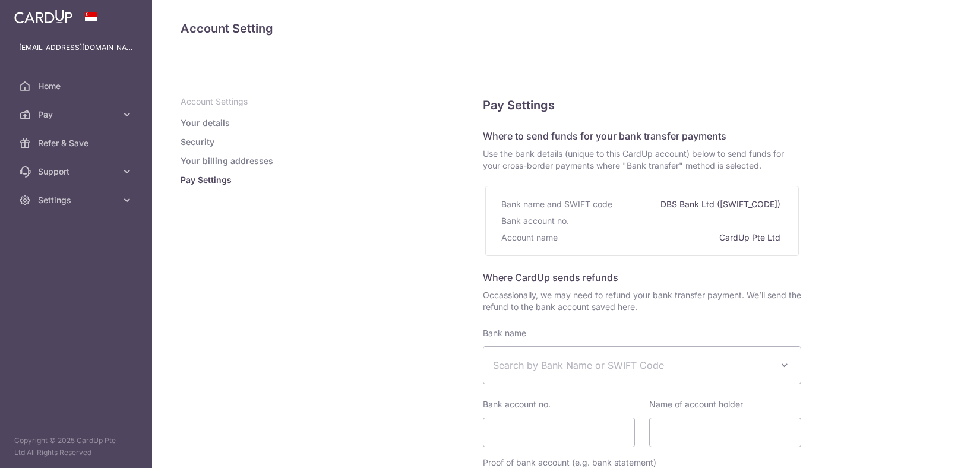
select select
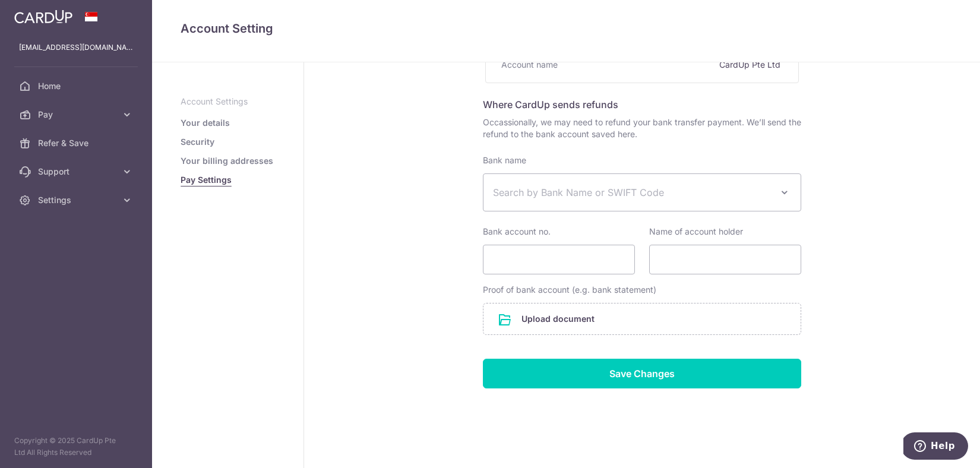
scroll to position [175, 0]
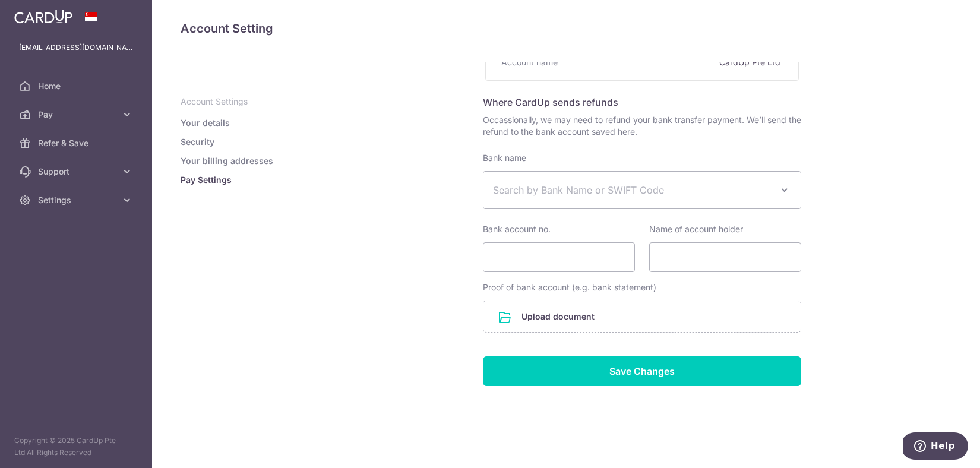
click at [543, 191] on span "Search by Bank Name or SWIFT Code" at bounding box center [632, 190] width 279 height 14
click at [408, 199] on div "Pay Settings Where to send funds for your bank transfer payments Use the bank d…" at bounding box center [642, 181] width 676 height 588
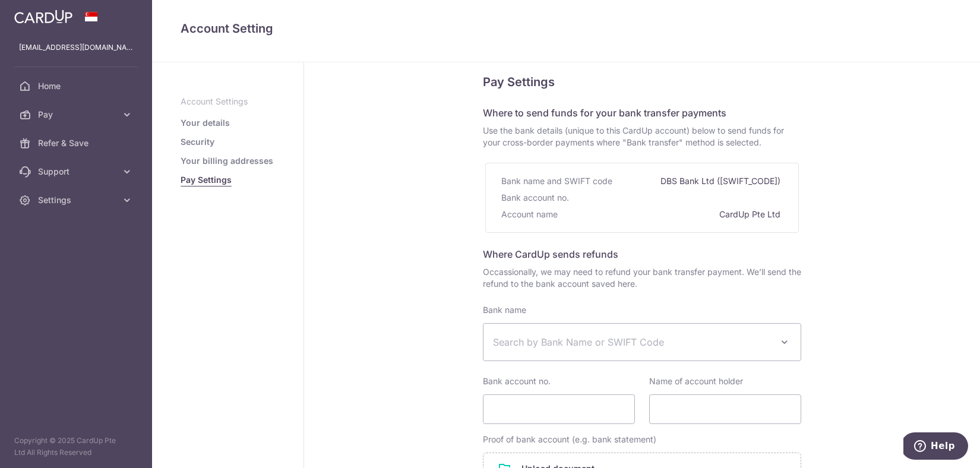
scroll to position [0, 0]
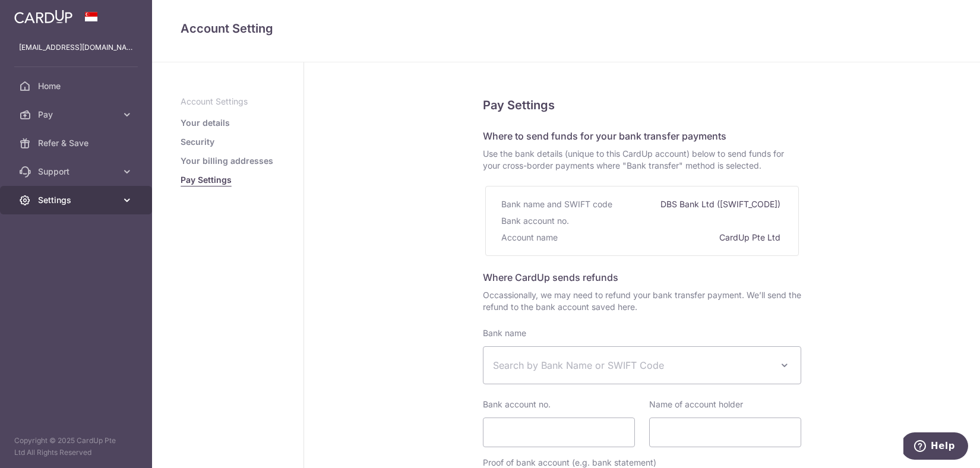
click at [93, 192] on link "Settings" at bounding box center [76, 200] width 152 height 28
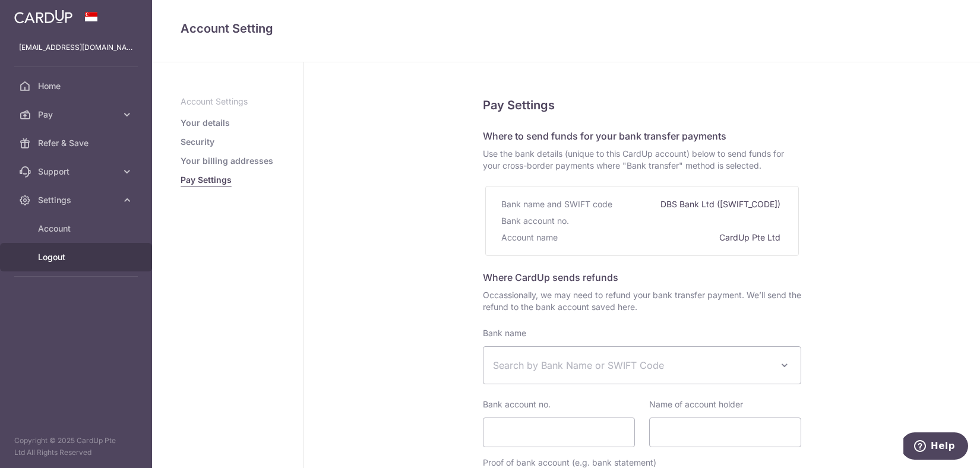
click at [41, 264] on link "Logout" at bounding box center [76, 257] width 152 height 28
